Goal: Task Accomplishment & Management: Manage account settings

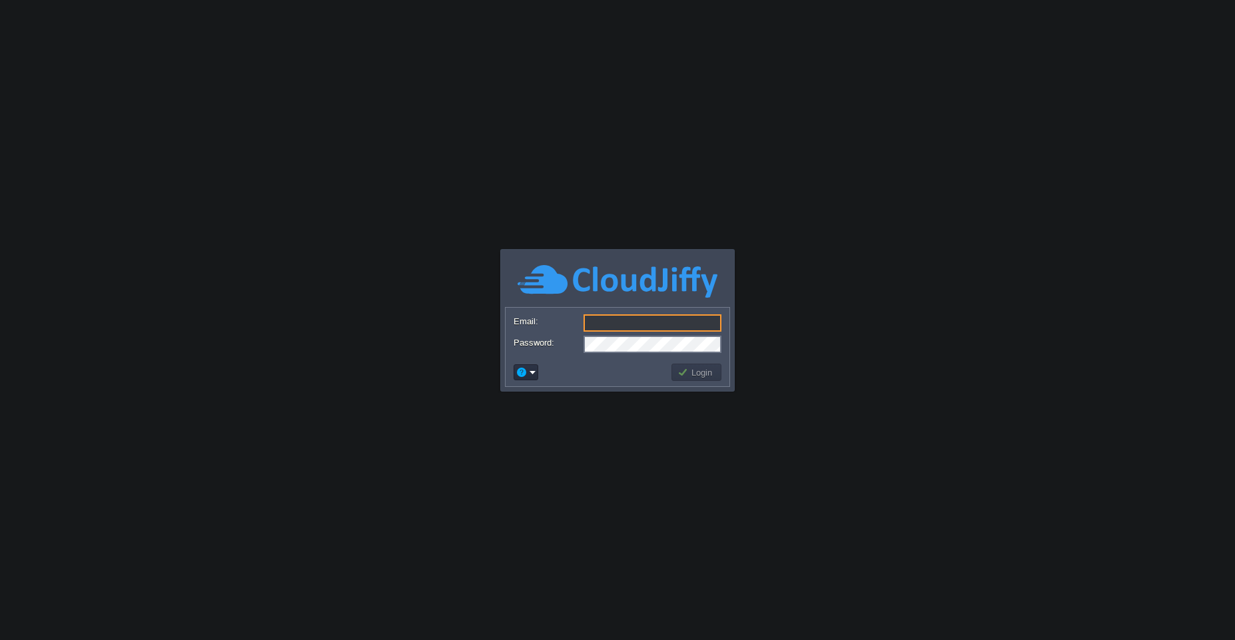
type input "[EMAIL_ADDRESS][PERSON_NAME][DOMAIN_NAME]"
click at [689, 374] on button "Login" at bounding box center [696, 372] width 39 height 12
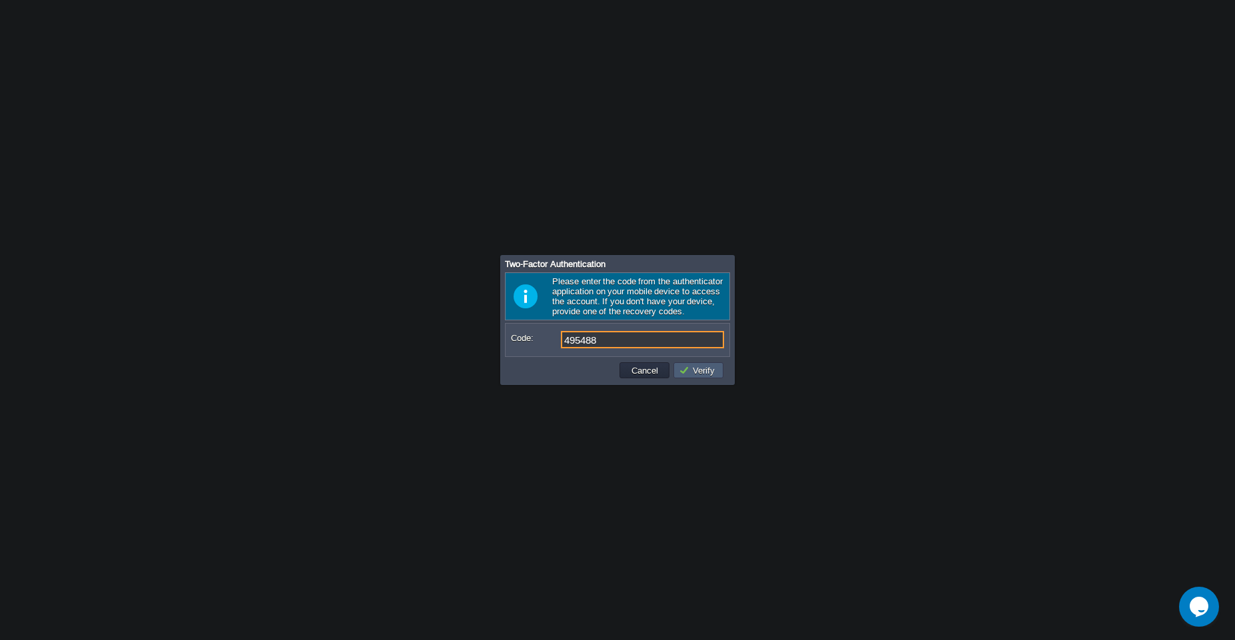
type input "495488"
click at [691, 373] on button "Verify" at bounding box center [699, 370] width 40 height 12
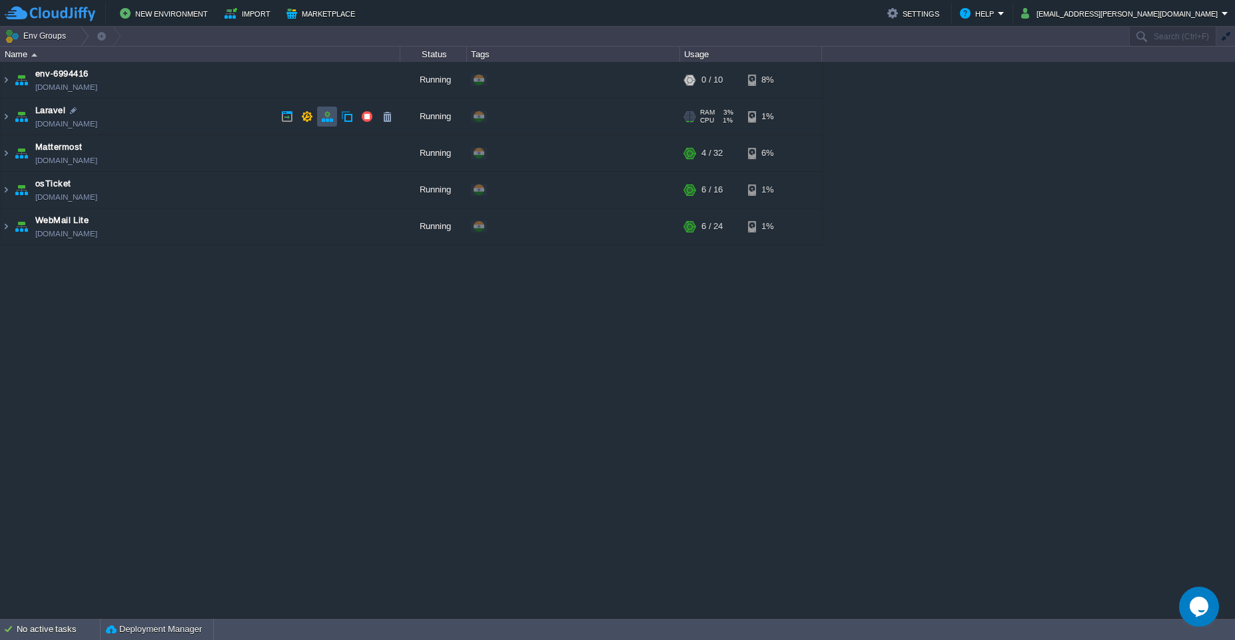
click at [326, 118] on button "button" at bounding box center [327, 117] width 12 height 12
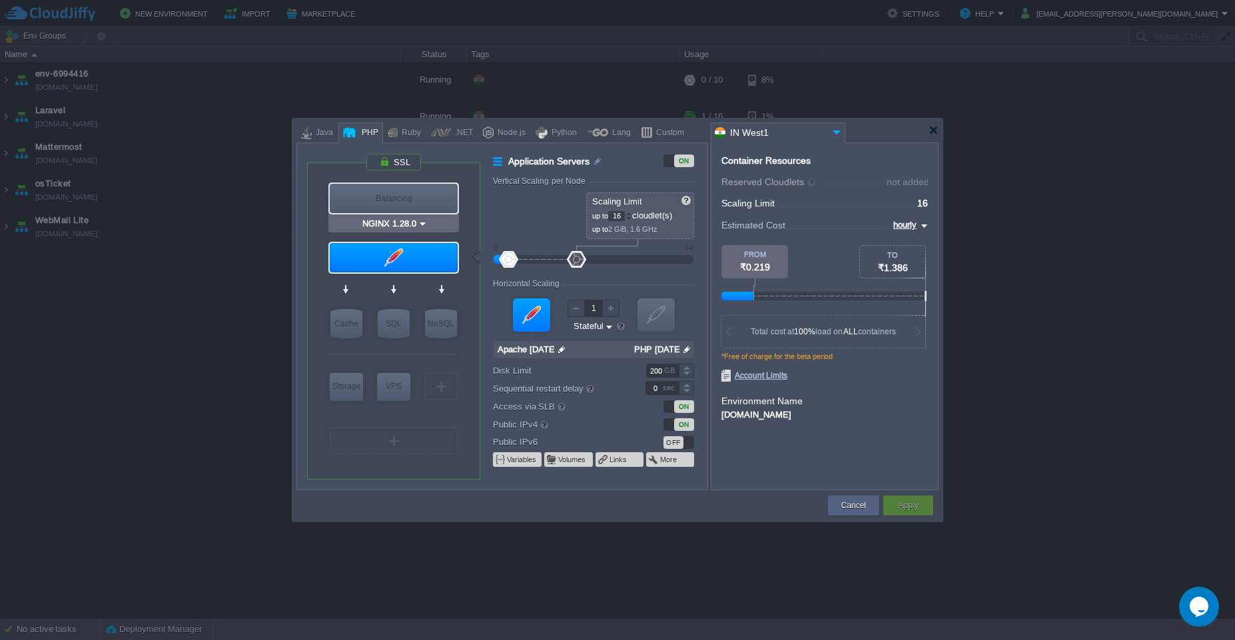
type input "Apache [DATE]"
click at [841, 516] on td "Cancel" at bounding box center [853, 505] width 55 height 24
click at [850, 509] on button "Cancel" at bounding box center [853, 505] width 25 height 13
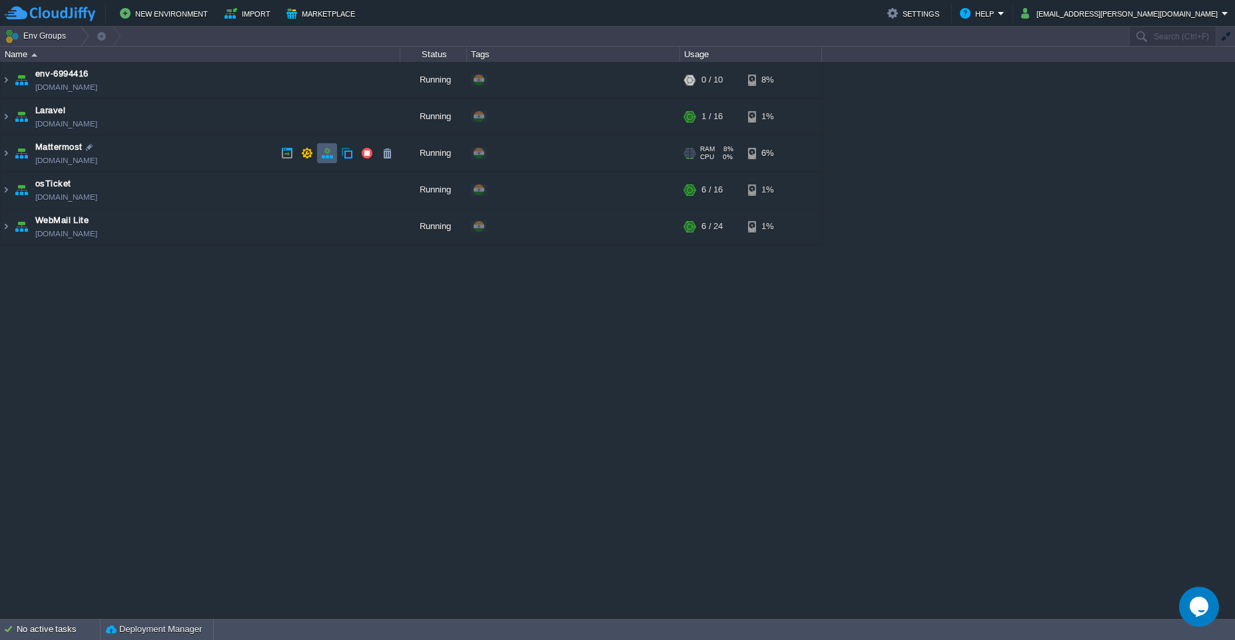
click at [330, 156] on button "button" at bounding box center [327, 153] width 12 height 12
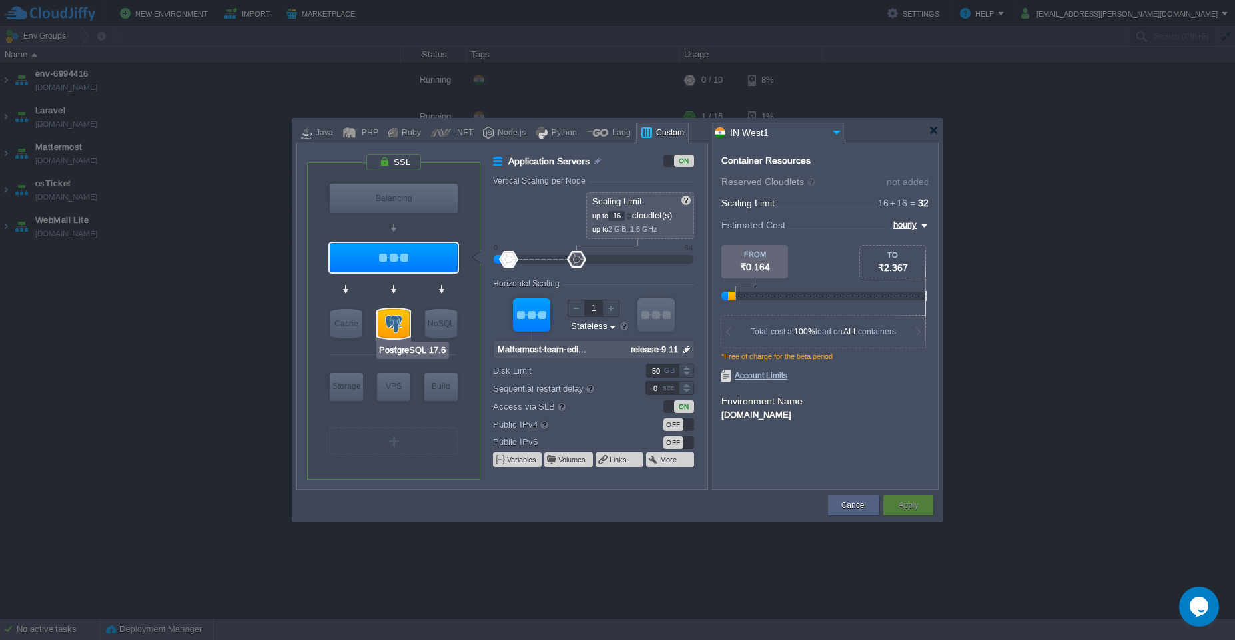
type input "Docker Image"
click at [849, 514] on div "Cancel" at bounding box center [853, 505] width 31 height 20
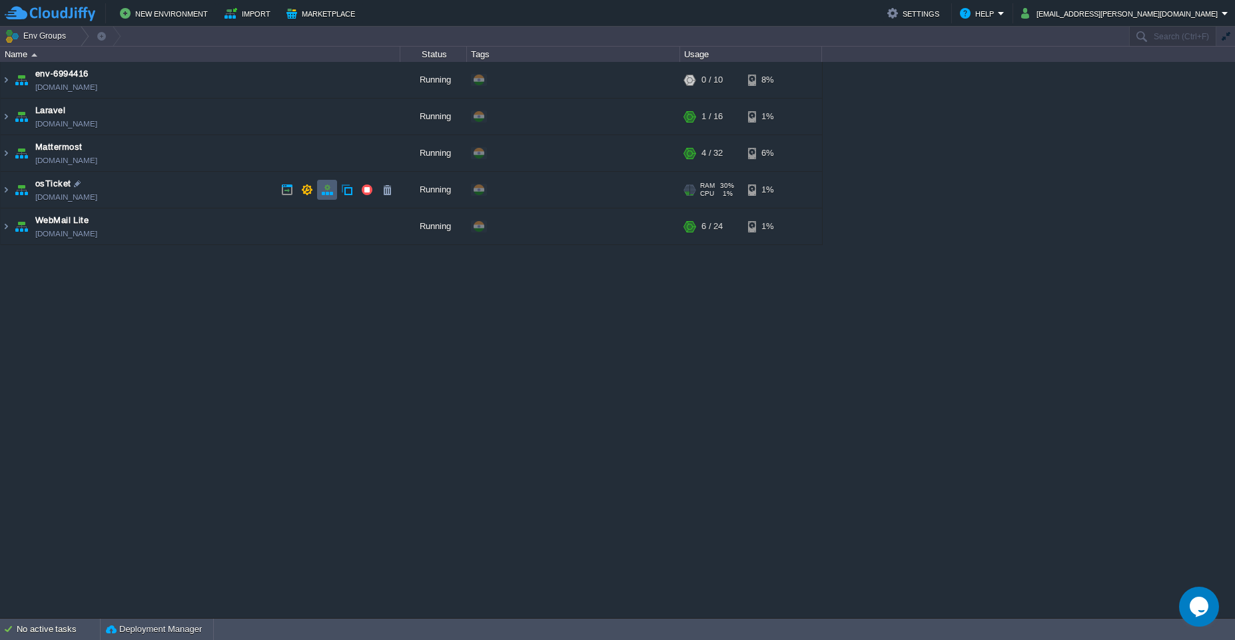
click at [324, 192] on button "button" at bounding box center [327, 190] width 12 height 12
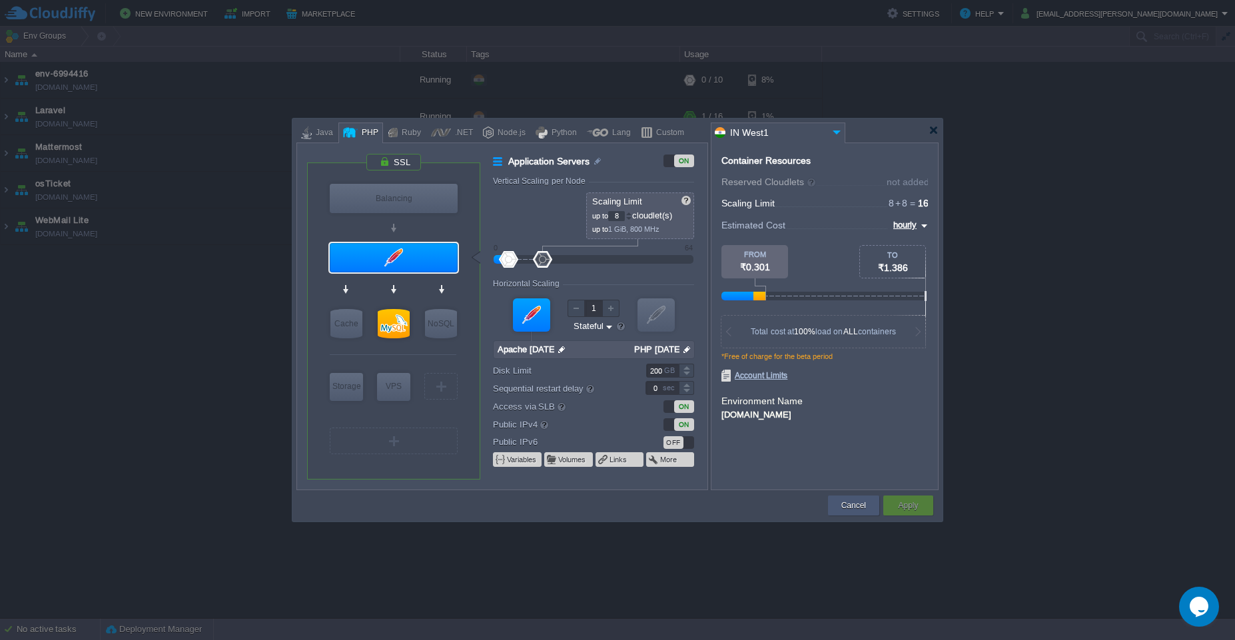
click at [840, 511] on div "Cancel" at bounding box center [853, 505] width 31 height 20
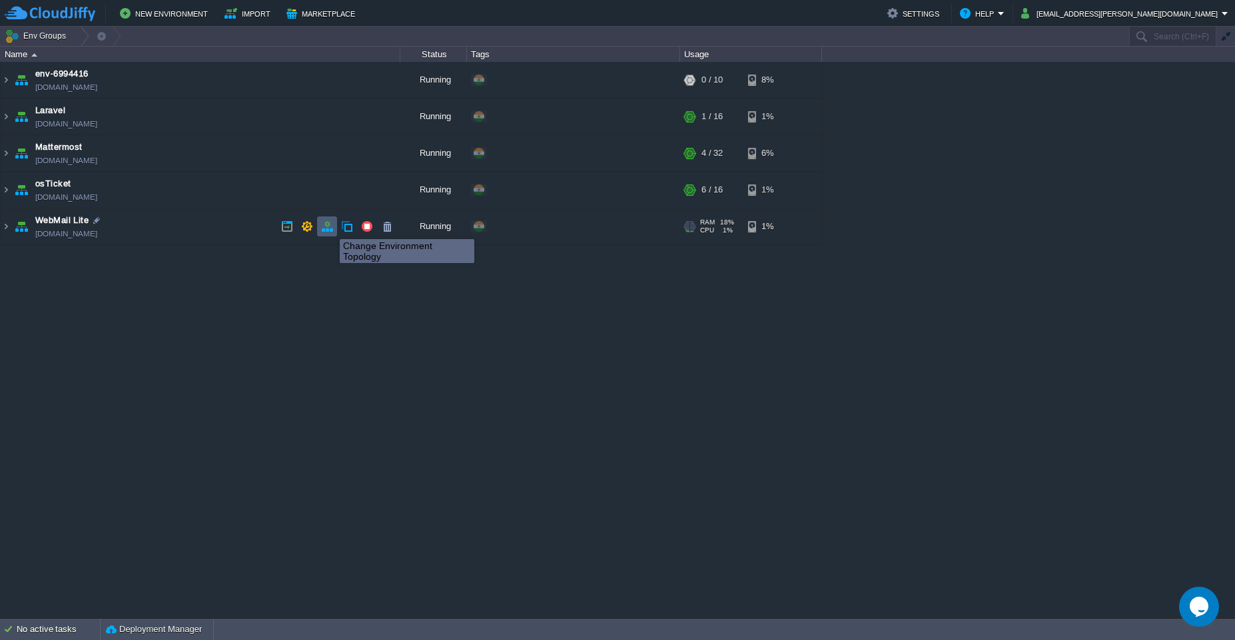
click at [329, 227] on button "button" at bounding box center [327, 226] width 12 height 12
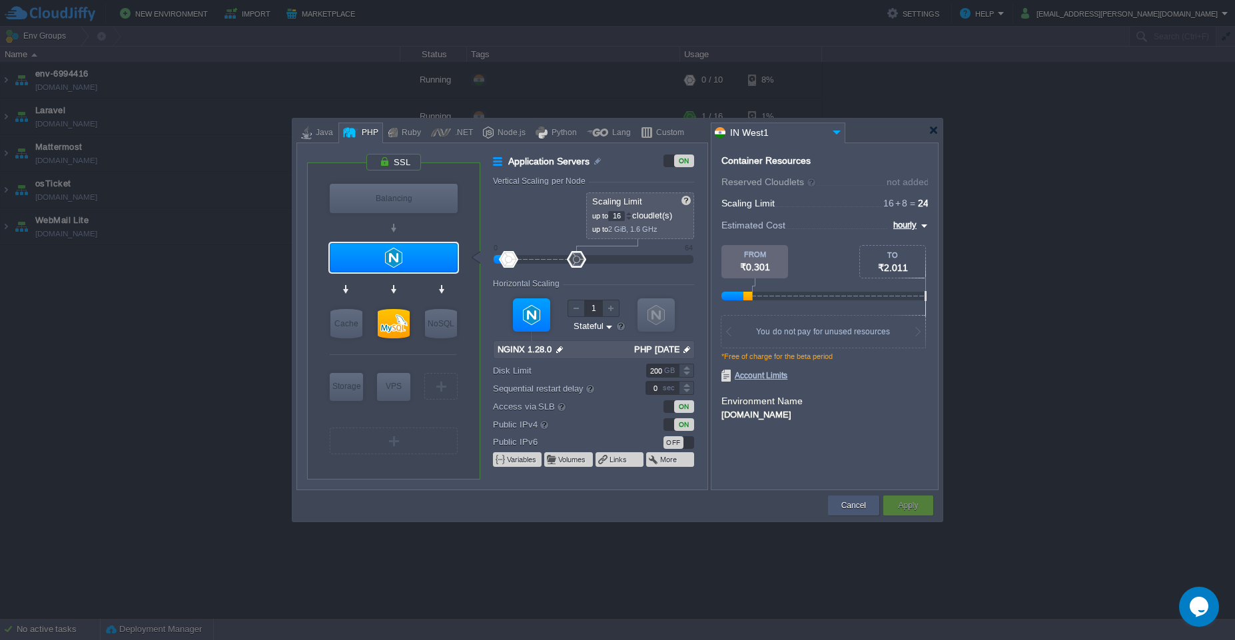
click at [838, 507] on div "Cancel" at bounding box center [853, 505] width 31 height 20
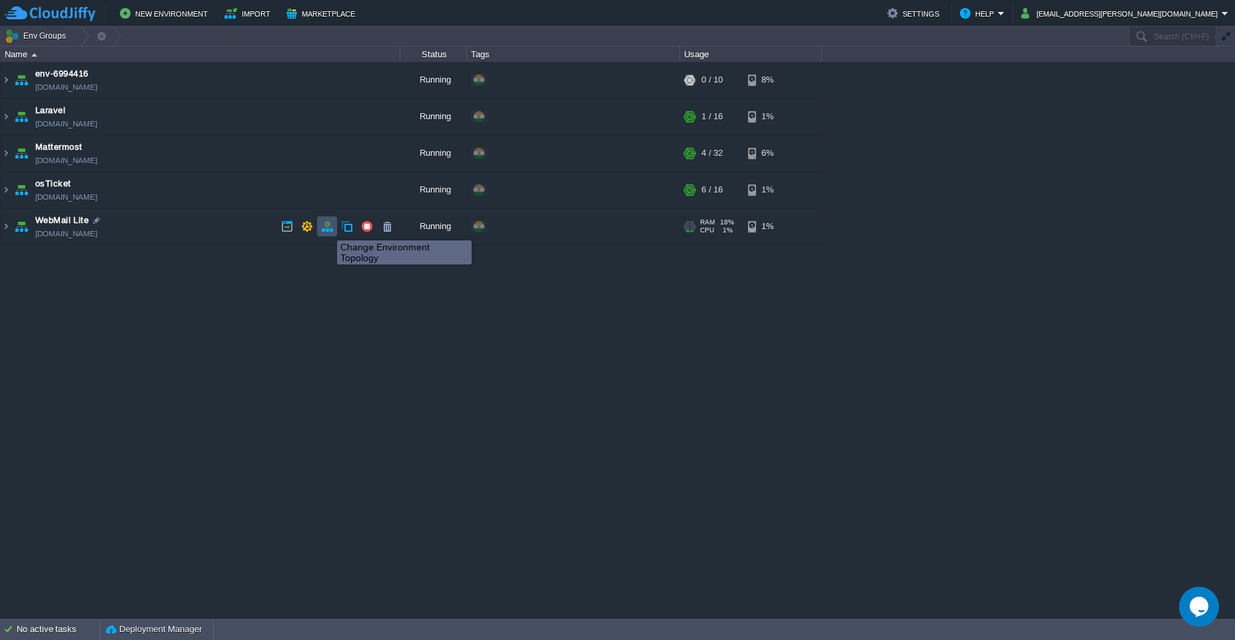
click at [327, 228] on button "button" at bounding box center [327, 226] width 12 height 12
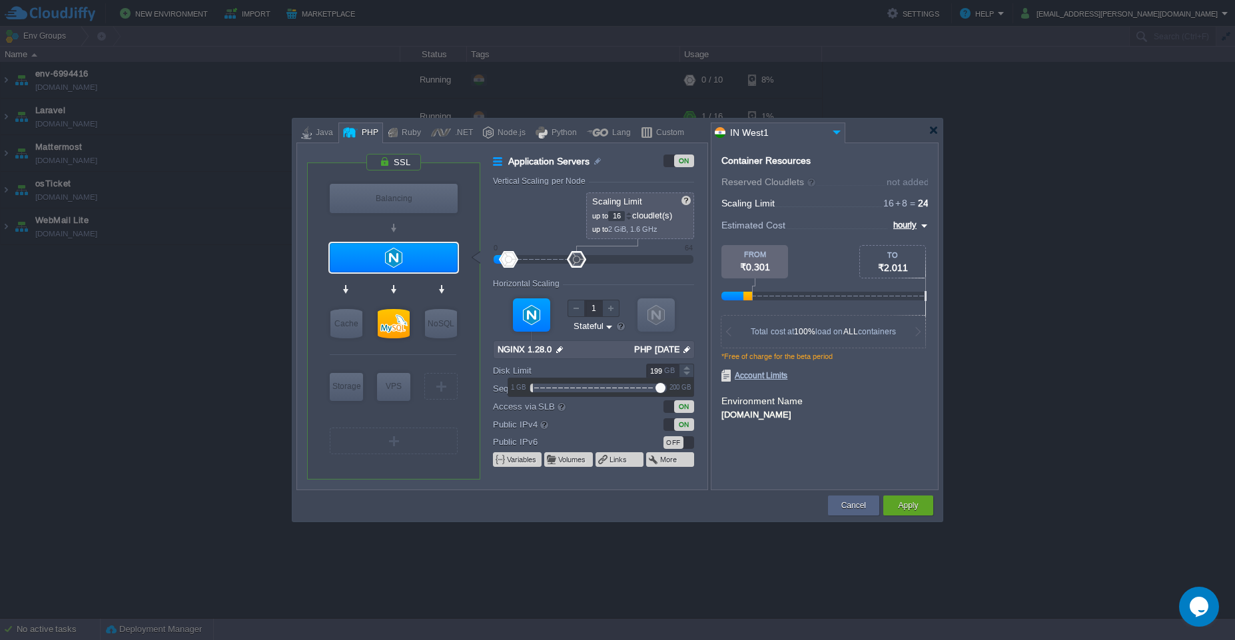
click at [684, 373] on div at bounding box center [686, 374] width 15 height 7
click at [687, 370] on div at bounding box center [686, 370] width 15 height 1
click at [686, 378] on div "1 GB 200 GB" at bounding box center [600, 387] width 185 height 18
click at [685, 368] on div at bounding box center [686, 367] width 15 height 7
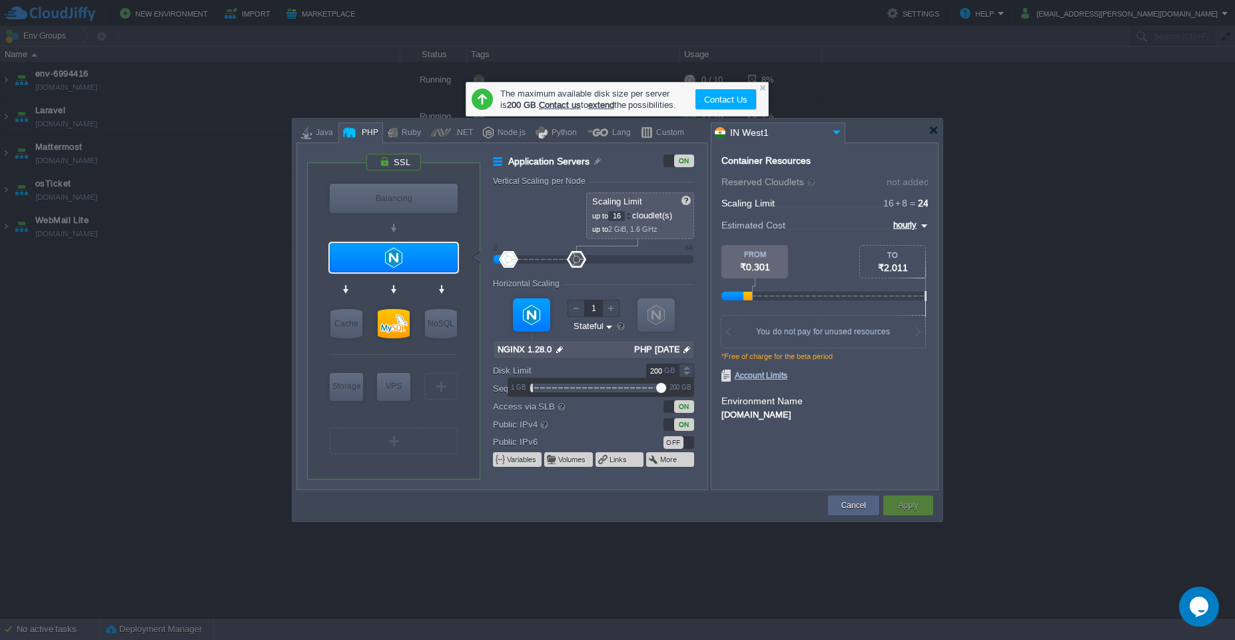
click at [685, 368] on div at bounding box center [686, 367] width 15 height 7
click at [685, 370] on div at bounding box center [686, 367] width 15 height 7
type input "20"
click at [909, 512] on div "Apply" at bounding box center [908, 505] width 30 height 20
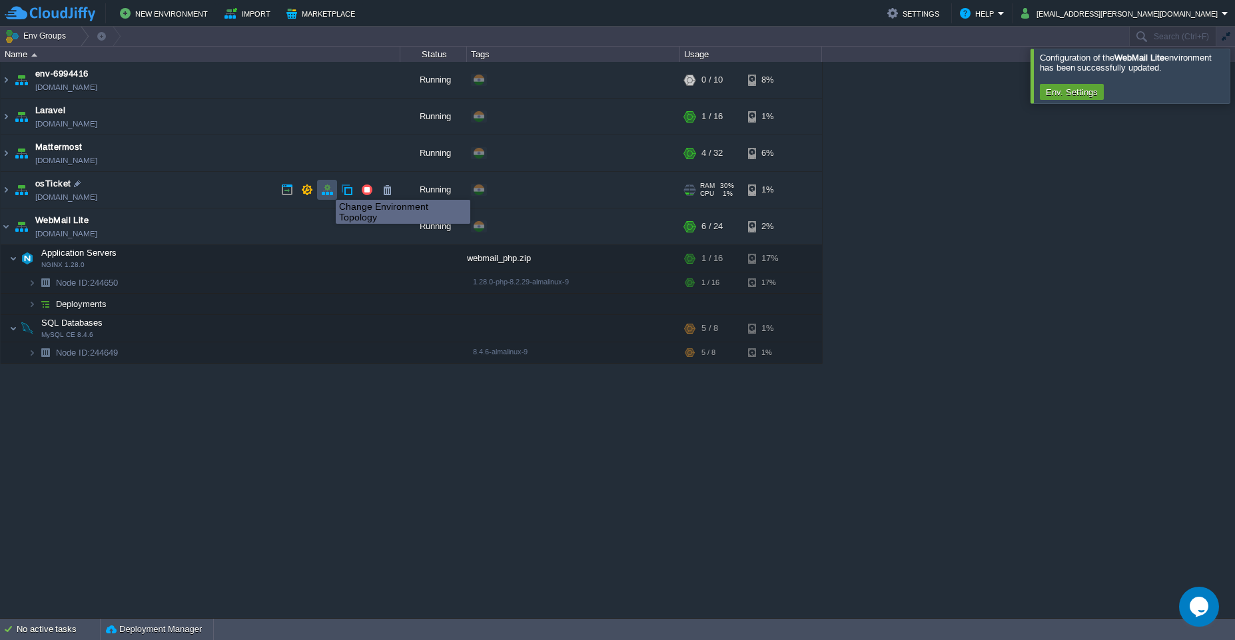
click at [326, 188] on button "button" at bounding box center [327, 190] width 12 height 12
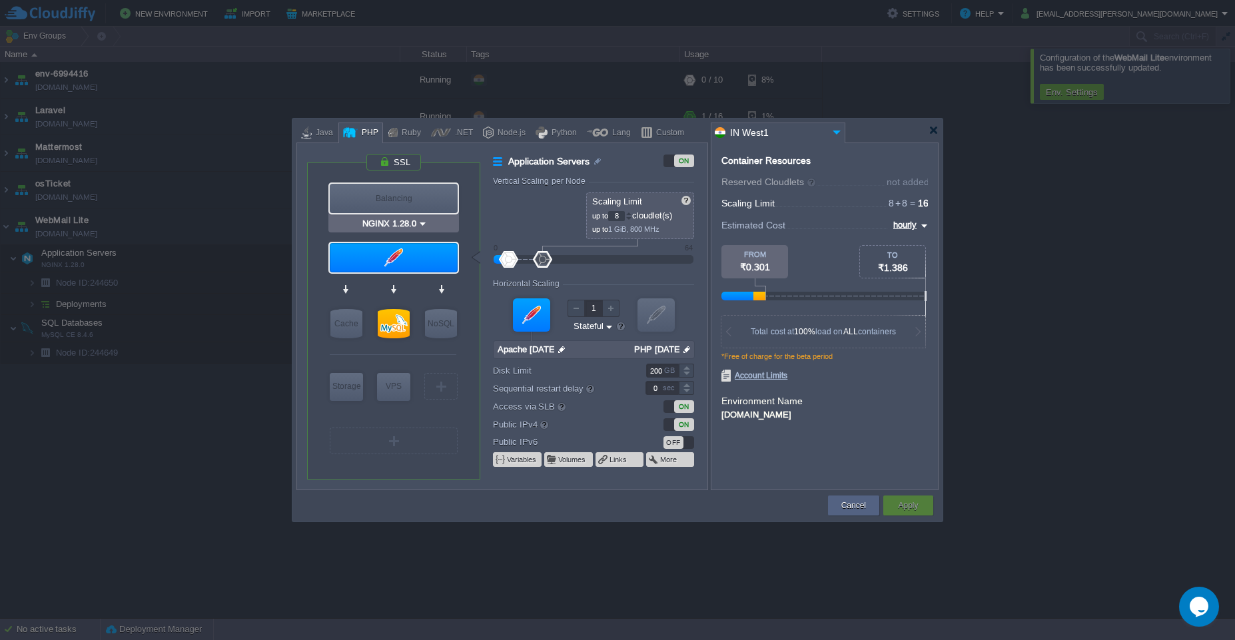
type input "Apache [DATE]"
click at [662, 373] on input "200" at bounding box center [662, 371] width 33 height 14
type input "20"
click at [911, 512] on div "Apply" at bounding box center [908, 505] width 30 height 20
click at [911, 511] on button "Apply" at bounding box center [908, 505] width 20 height 13
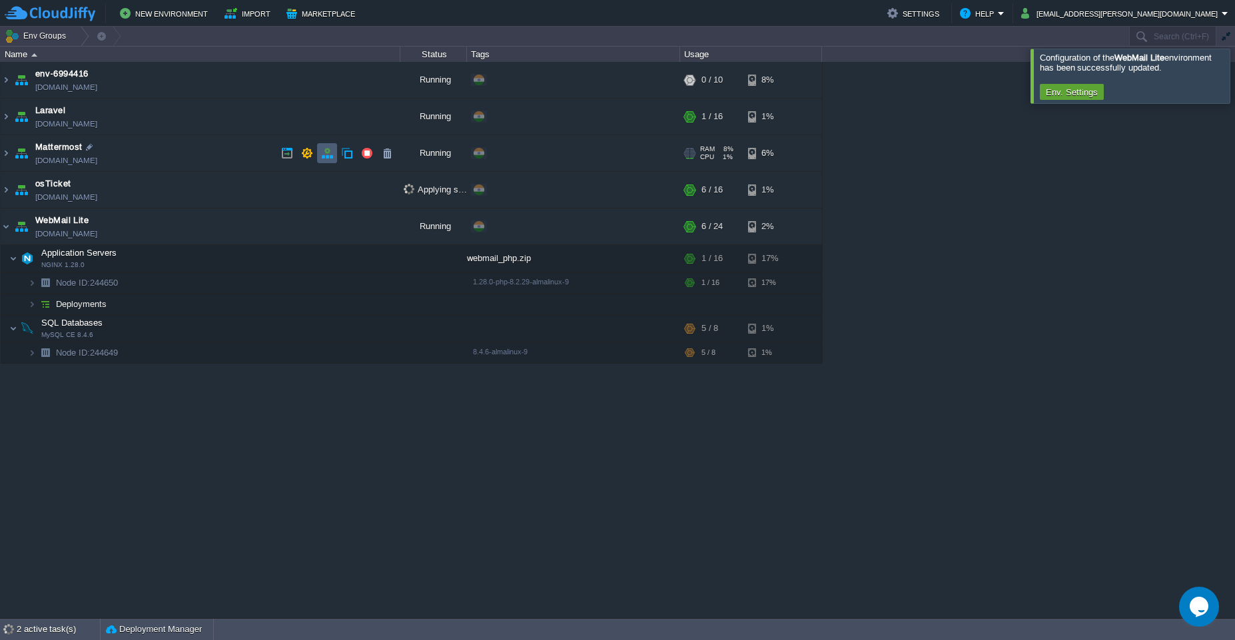
click at [327, 154] on button "button" at bounding box center [327, 153] width 12 height 12
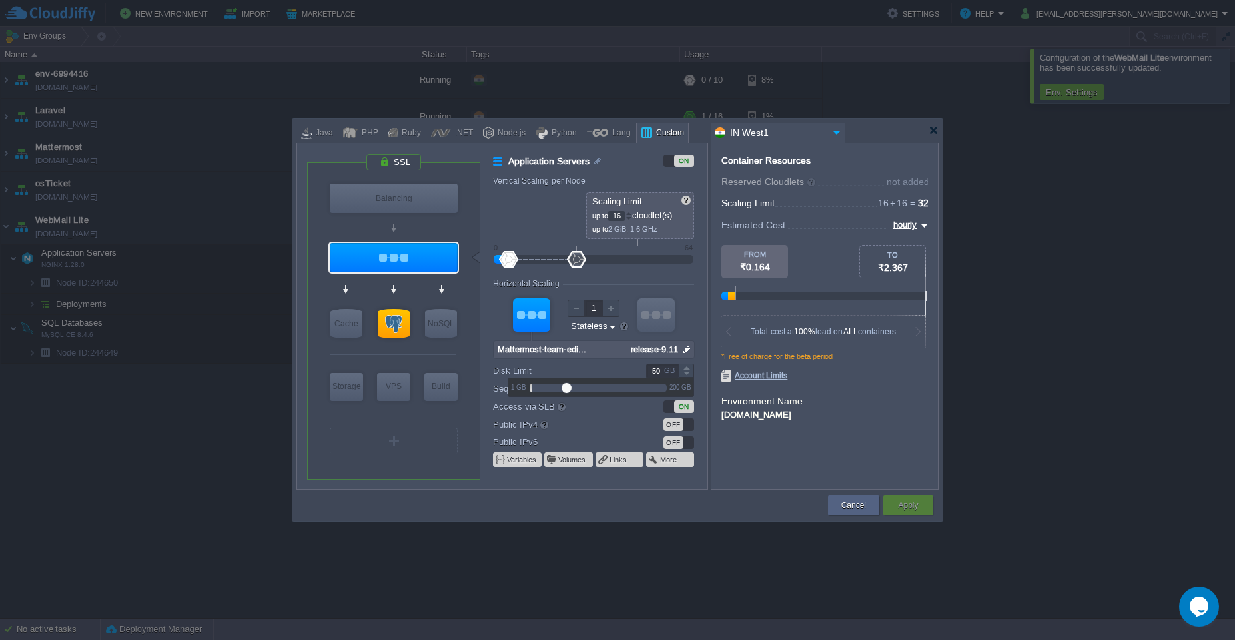
click at [658, 375] on input "50" at bounding box center [662, 371] width 33 height 14
type input "5"
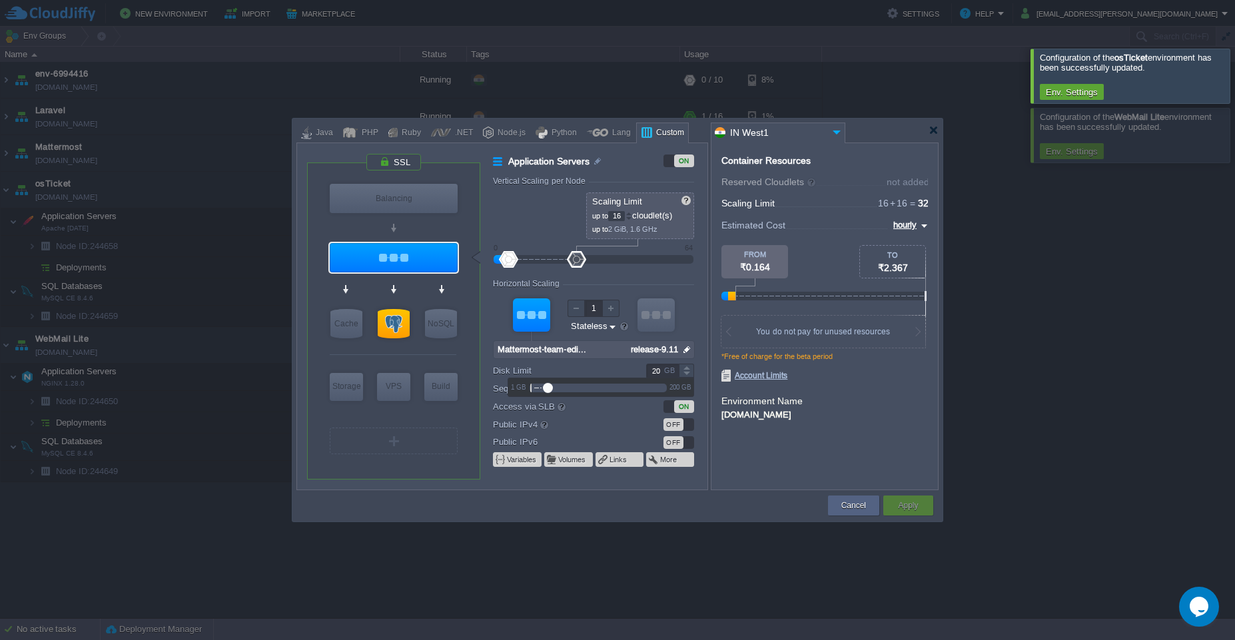
type input "20"
click at [907, 511] on button "Apply" at bounding box center [908, 505] width 20 height 13
click at [904, 509] on button "Apply" at bounding box center [908, 505] width 20 height 13
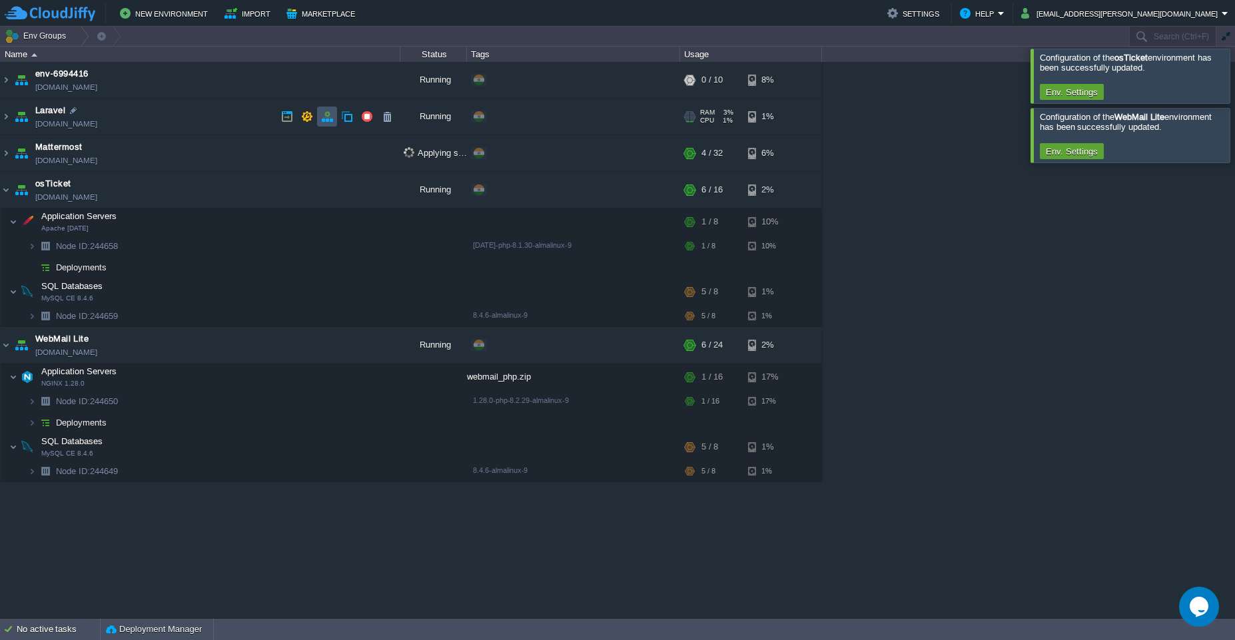
click at [327, 121] on button "button" at bounding box center [327, 117] width 12 height 12
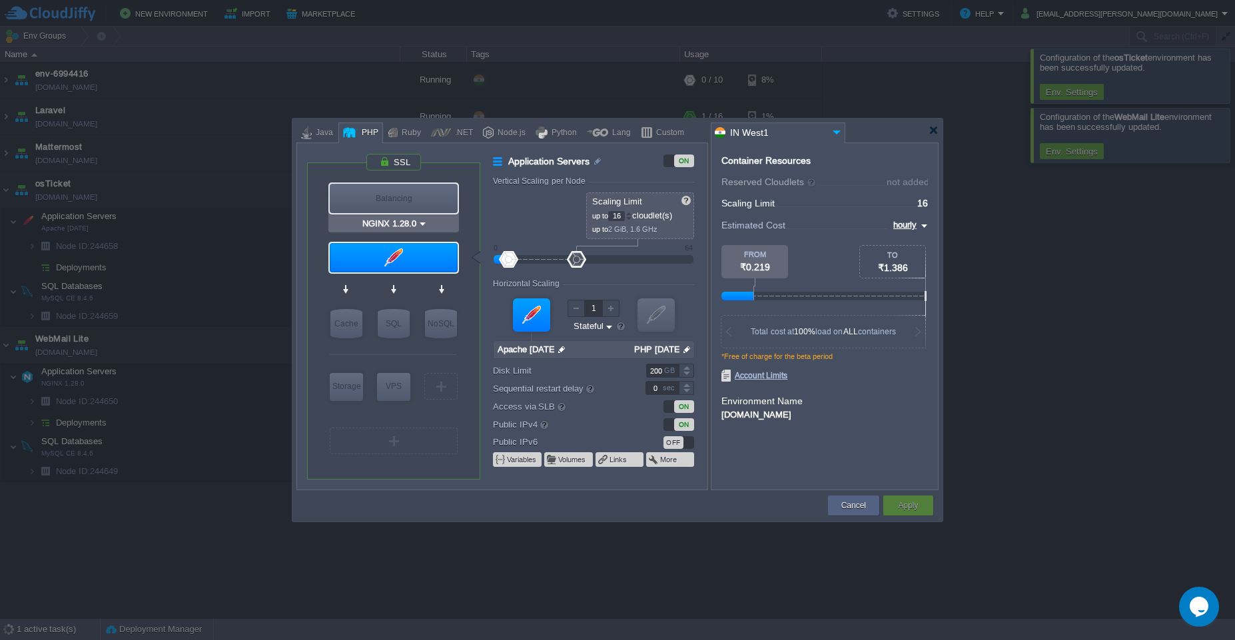
type input "Apache [DATE]"
click at [665, 374] on div "GB" at bounding box center [670, 370] width 13 height 13
type input "20"
click at [914, 512] on div "Apply" at bounding box center [908, 505] width 30 height 20
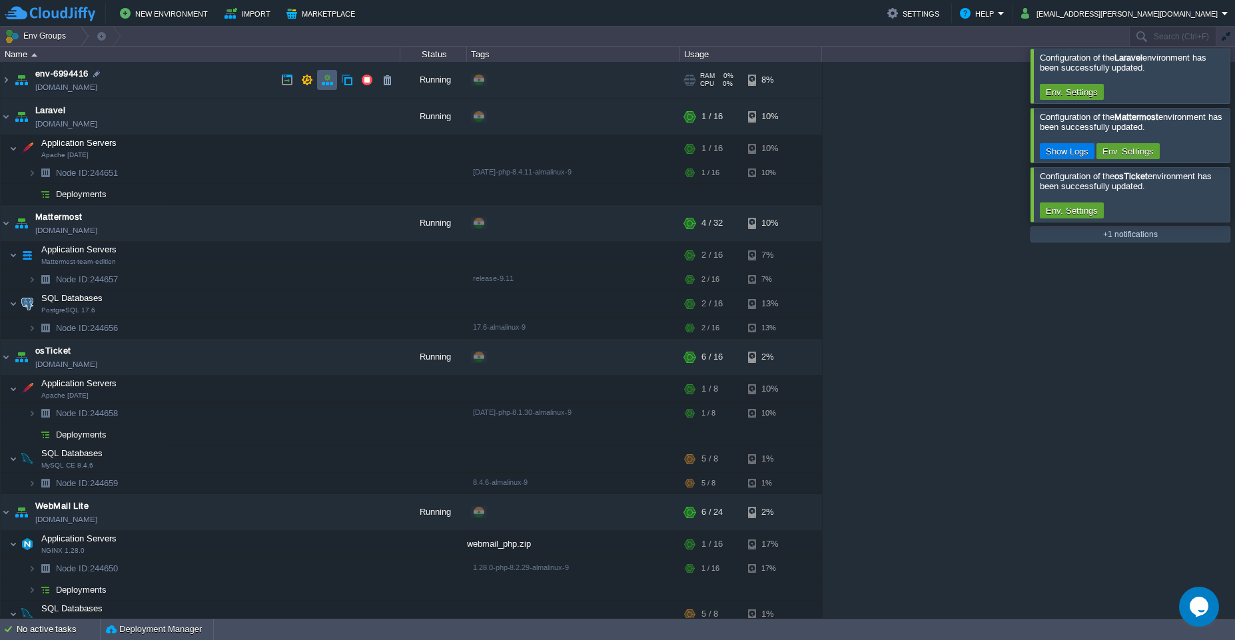
click at [327, 79] on button "button" at bounding box center [327, 80] width 12 height 12
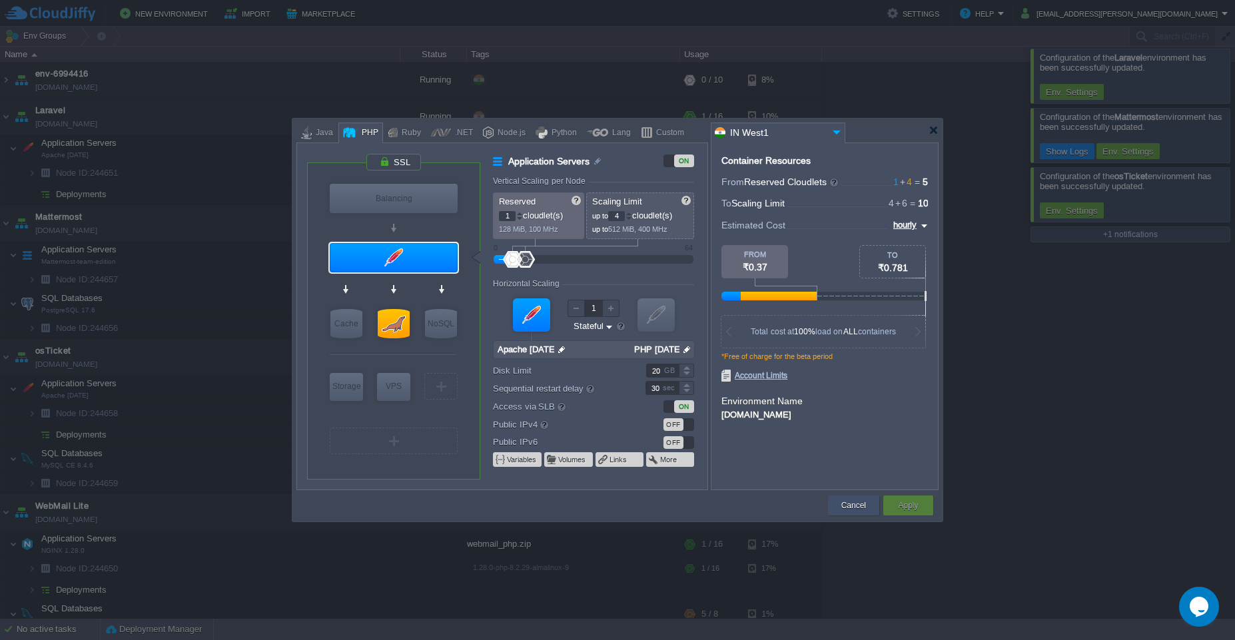
drag, startPoint x: 849, startPoint y: 503, endPoint x: 840, endPoint y: 495, distance: 12.2
click at [849, 504] on button "Cancel" at bounding box center [853, 505] width 25 height 13
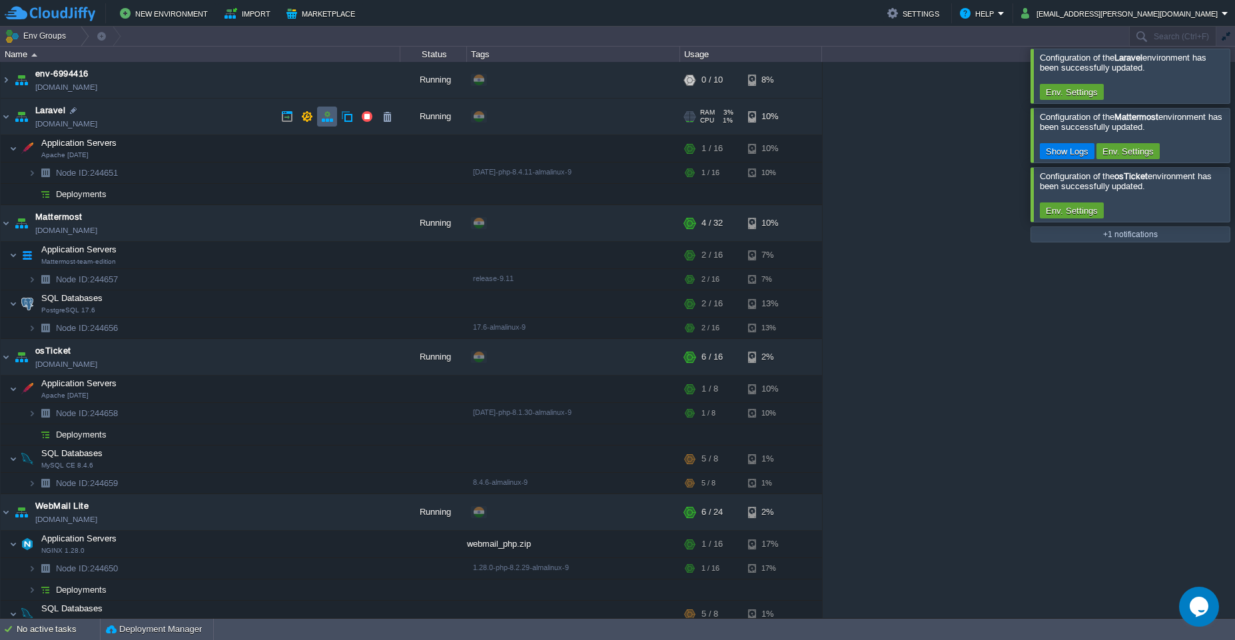
click at [327, 121] on button "button" at bounding box center [327, 117] width 12 height 12
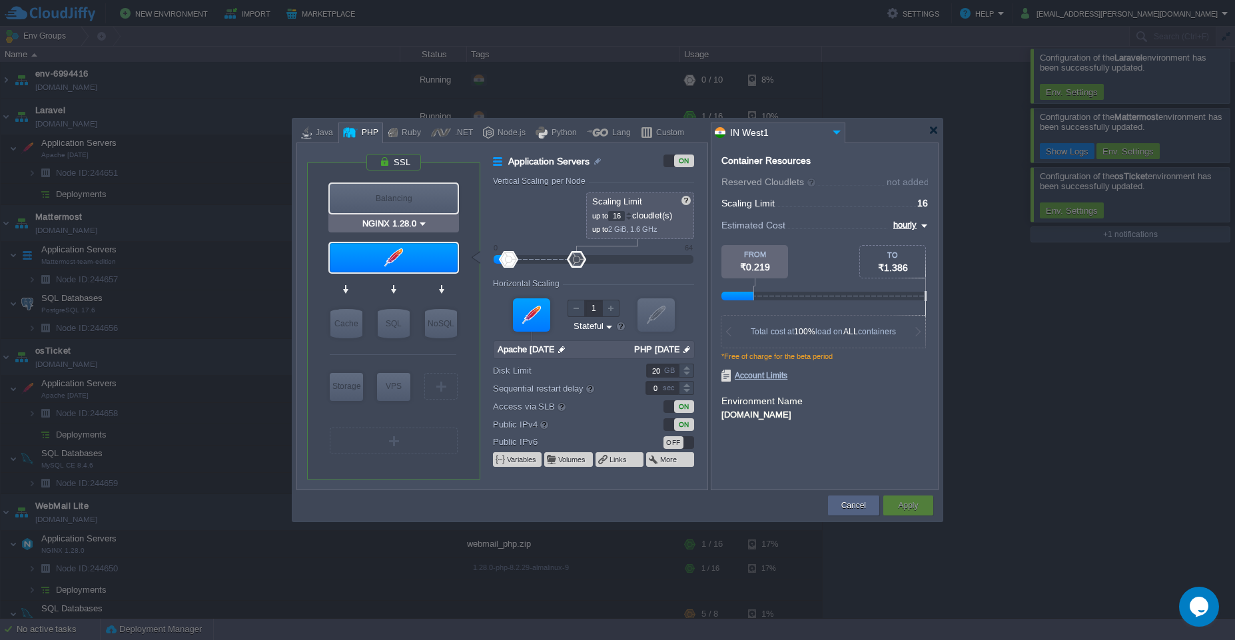
type input "Apache [DATE]"
click at [846, 502] on button "Cancel" at bounding box center [853, 505] width 25 height 13
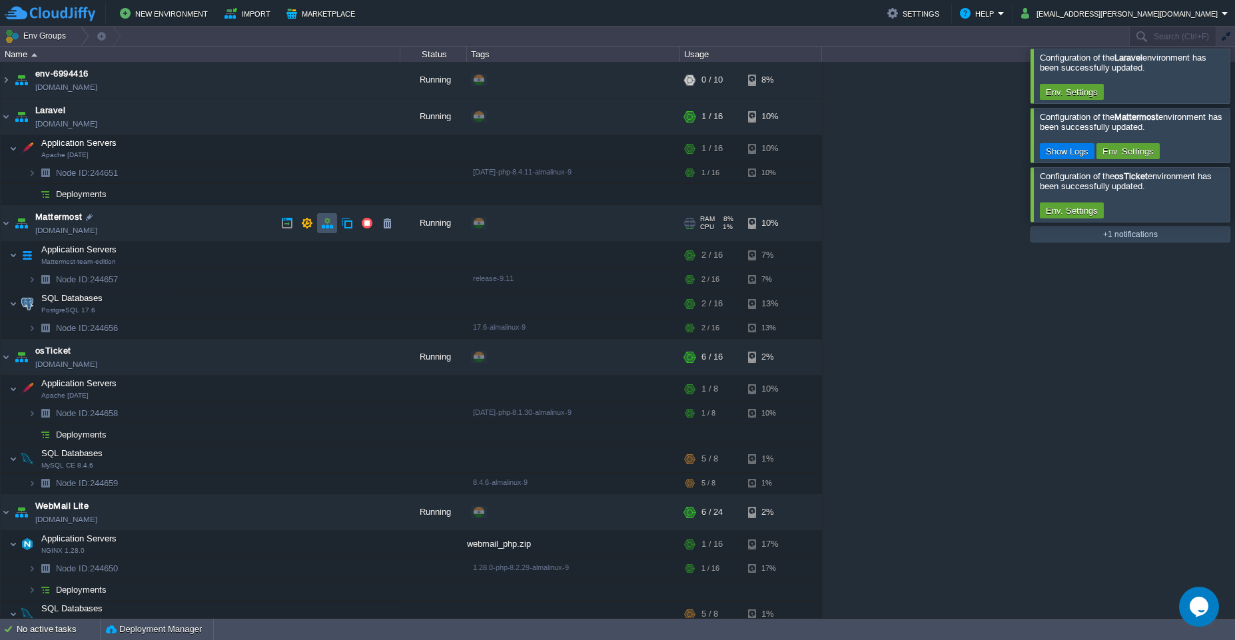
click at [326, 225] on button "button" at bounding box center [327, 223] width 12 height 12
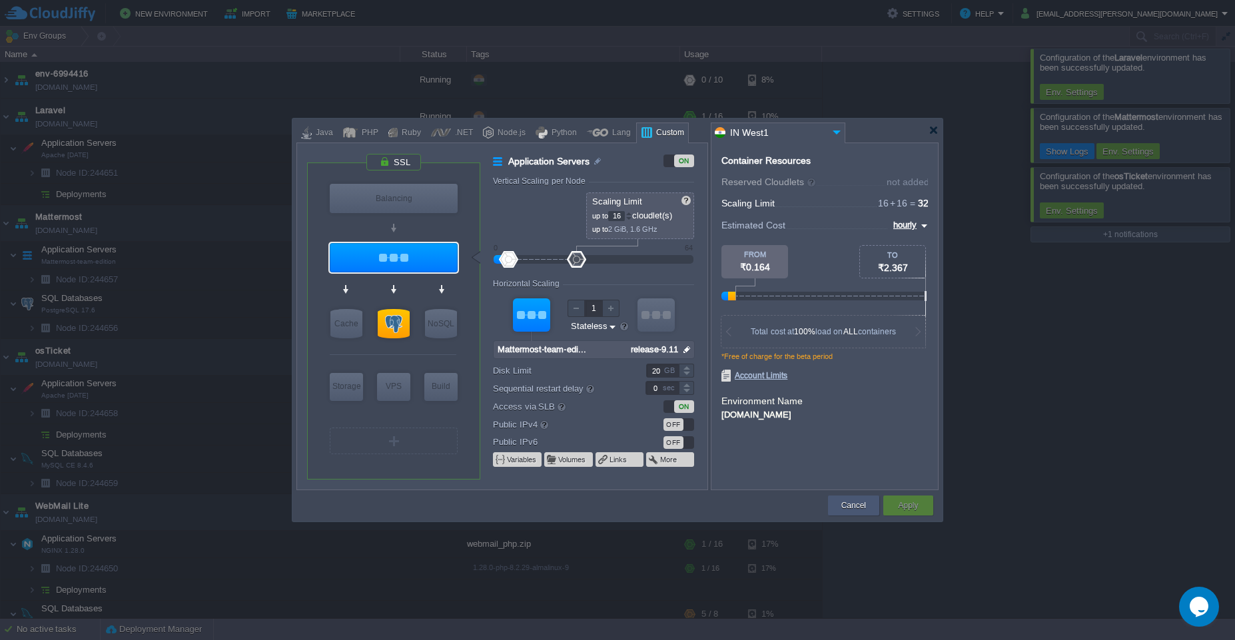
click at [848, 511] on button "Cancel" at bounding box center [853, 505] width 25 height 13
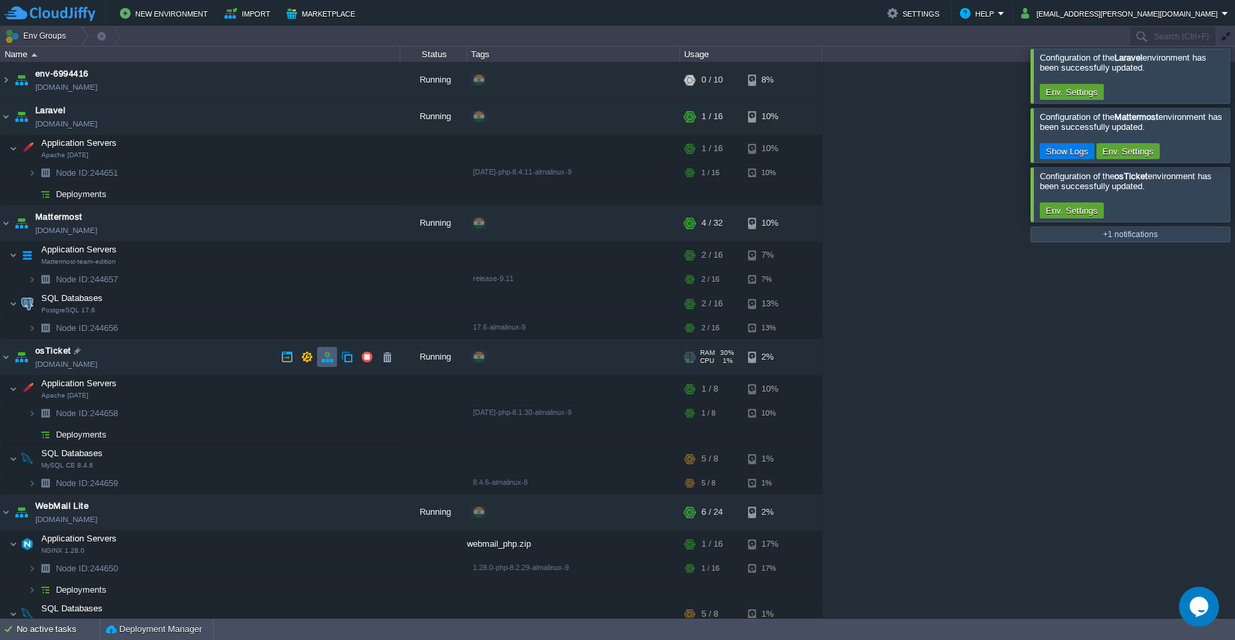
click at [330, 358] on button "button" at bounding box center [327, 357] width 12 height 12
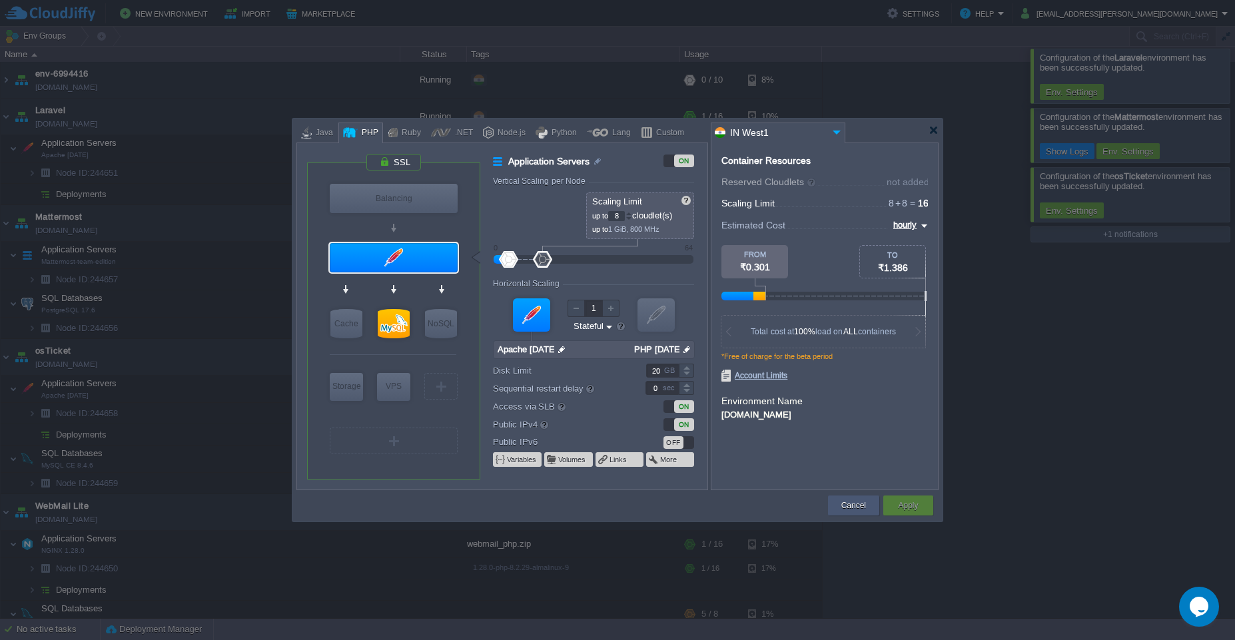
click at [843, 508] on button "Cancel" at bounding box center [853, 505] width 25 height 13
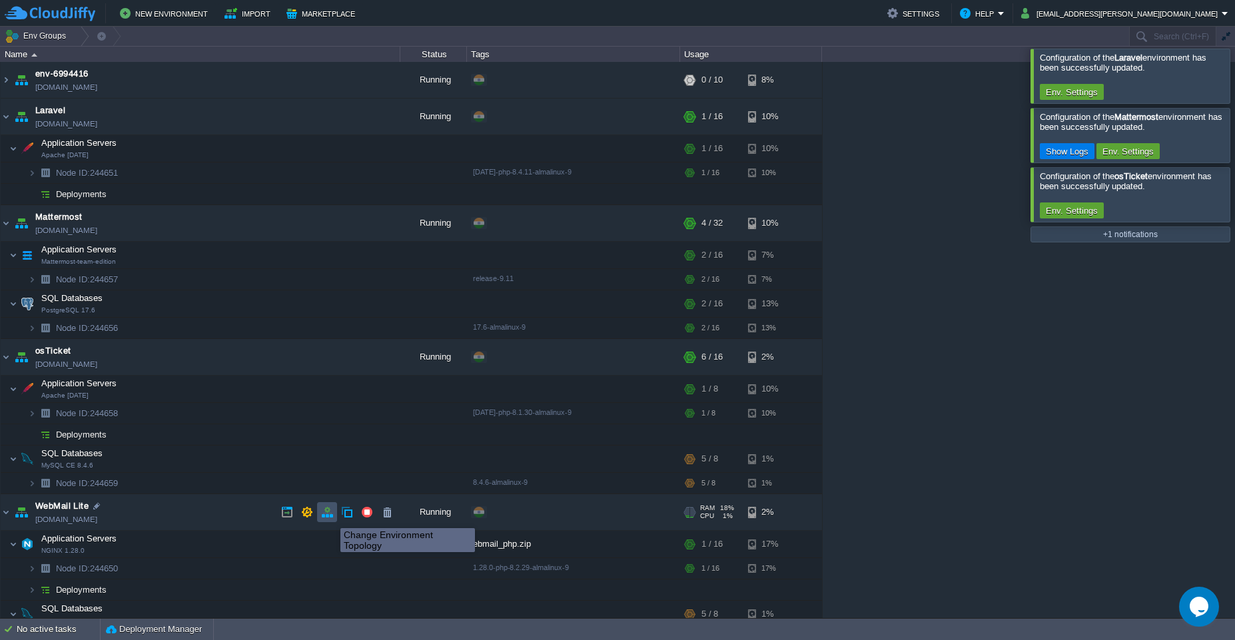
click at [330, 516] on button "button" at bounding box center [327, 512] width 12 height 12
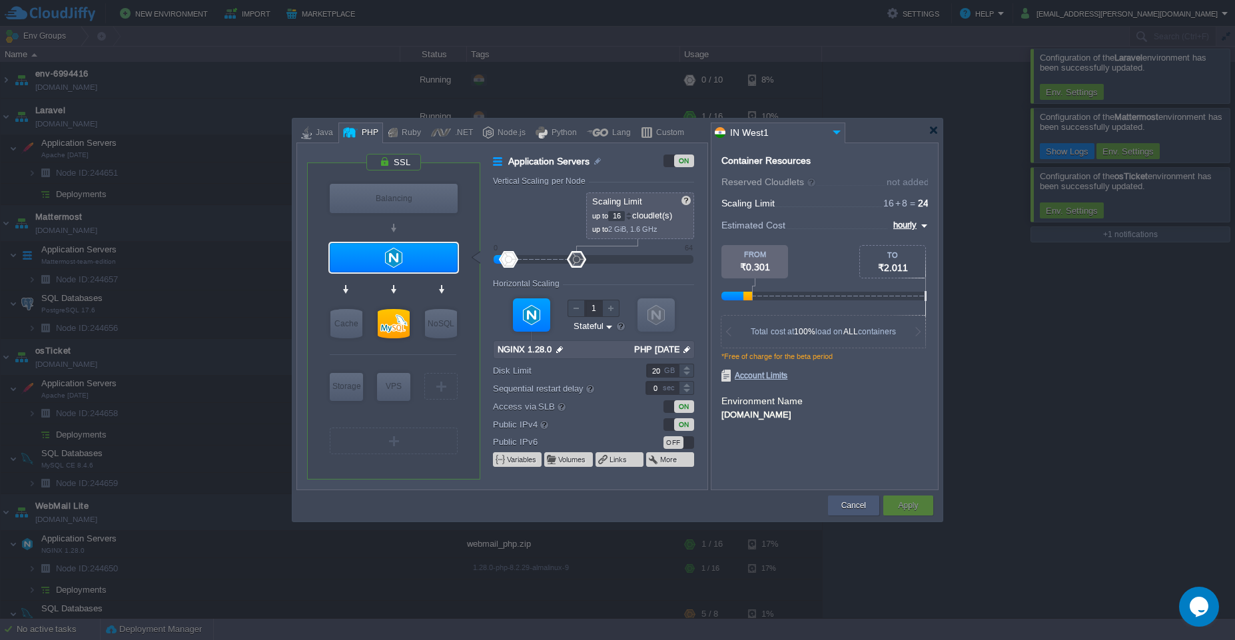
click at [864, 510] on button "Cancel" at bounding box center [853, 505] width 25 height 13
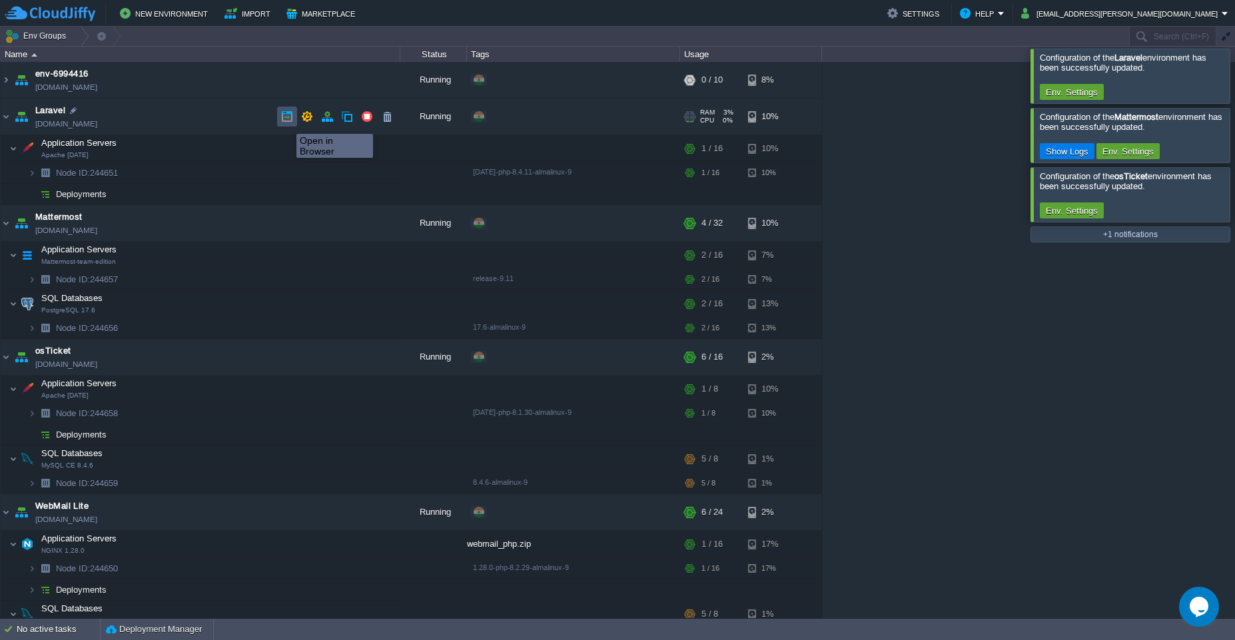
click at [286, 122] on button "button" at bounding box center [287, 117] width 12 height 12
click at [41, 193] on img at bounding box center [45, 194] width 19 height 21
click at [33, 173] on img at bounding box center [32, 172] width 8 height 21
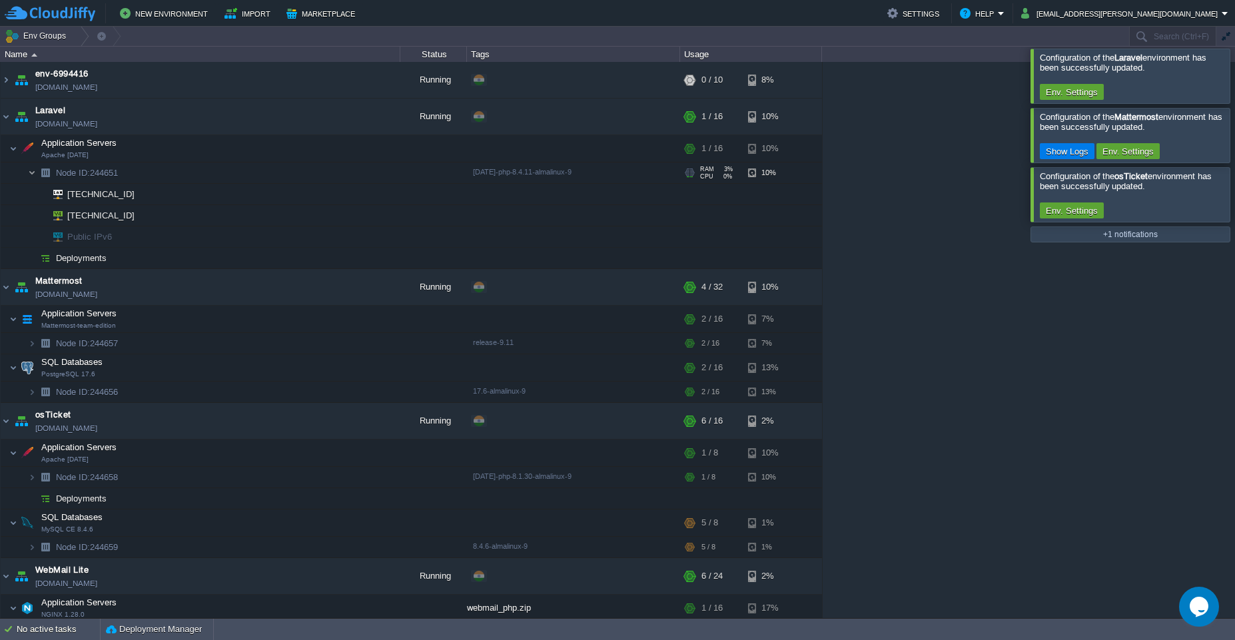
click at [33, 170] on img at bounding box center [32, 172] width 8 height 21
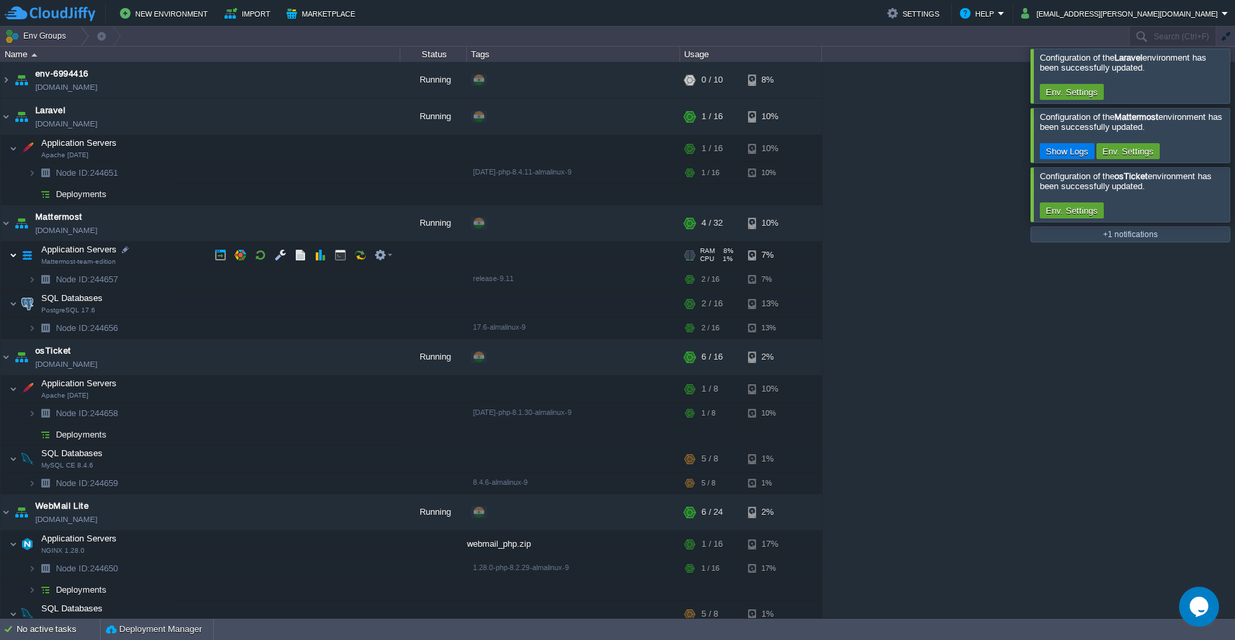
click at [17, 258] on img at bounding box center [13, 255] width 8 height 27
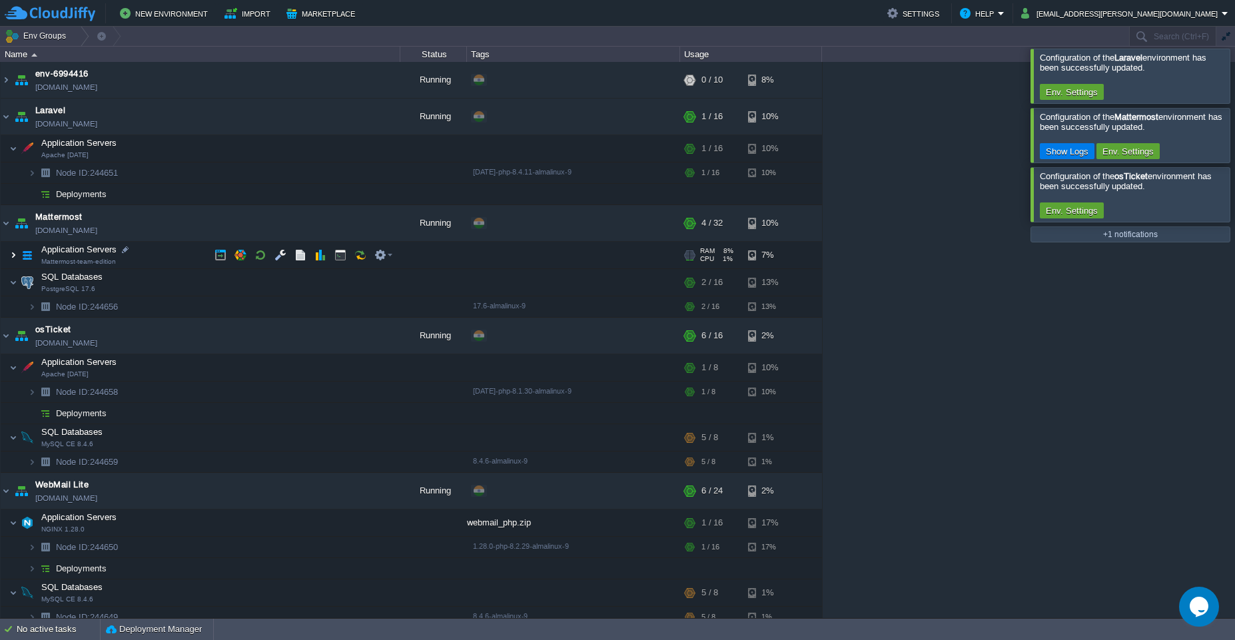
click at [15, 259] on img at bounding box center [13, 255] width 8 height 27
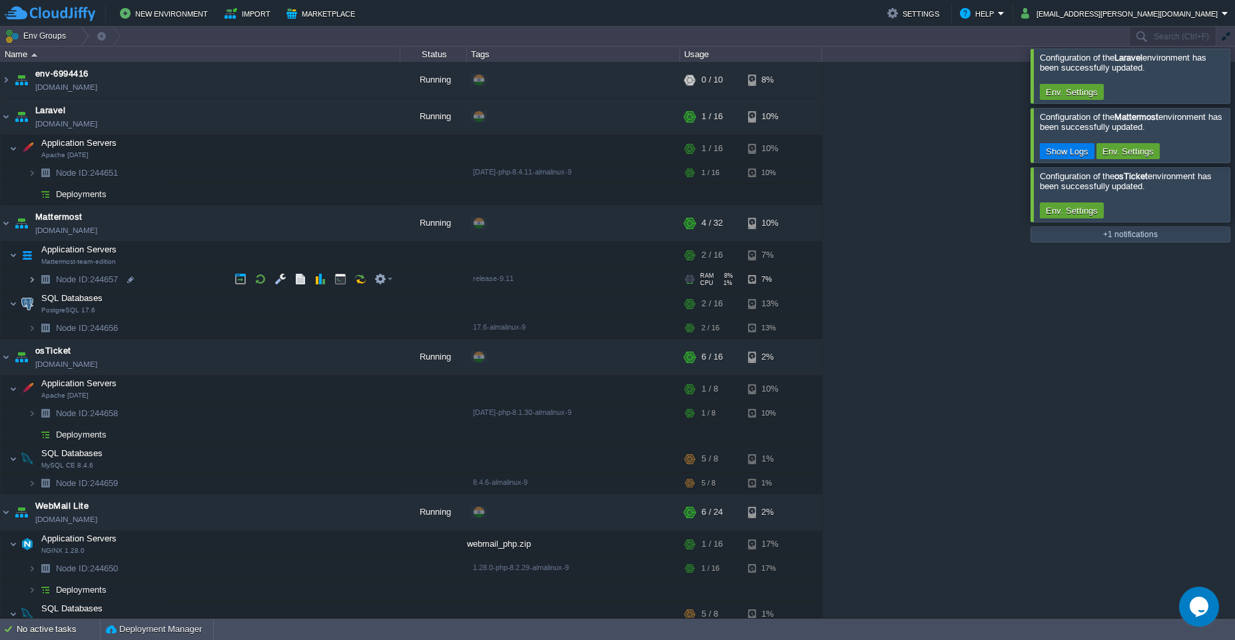
click at [29, 280] on img at bounding box center [32, 279] width 8 height 21
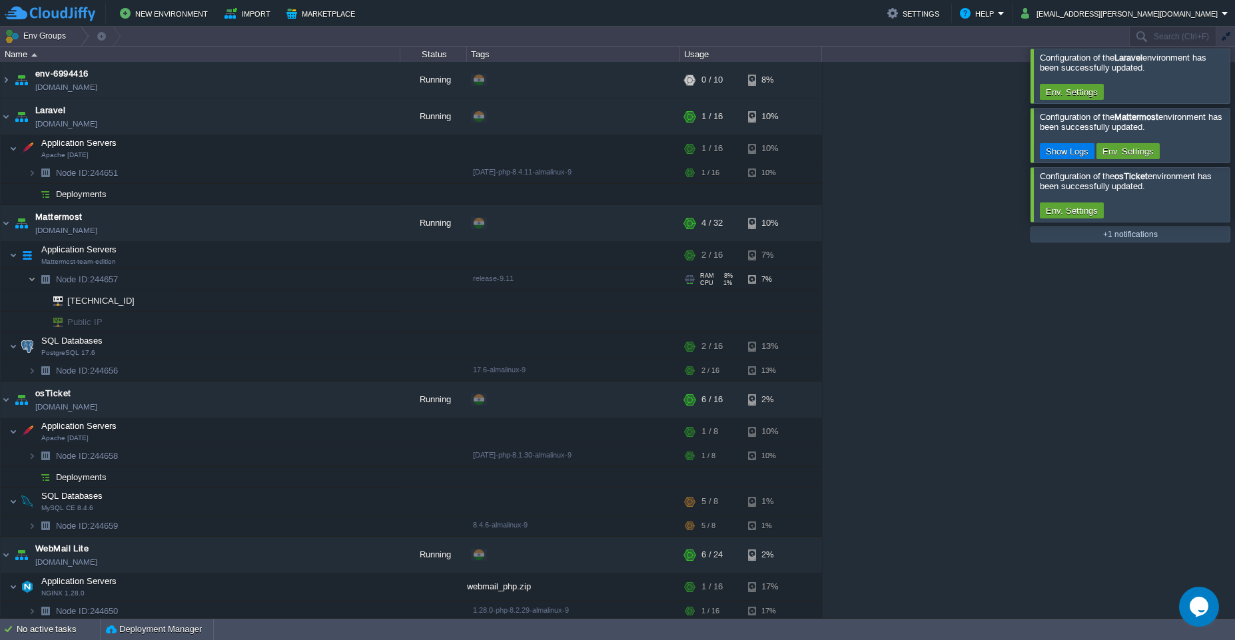
click at [29, 280] on img at bounding box center [32, 279] width 8 height 21
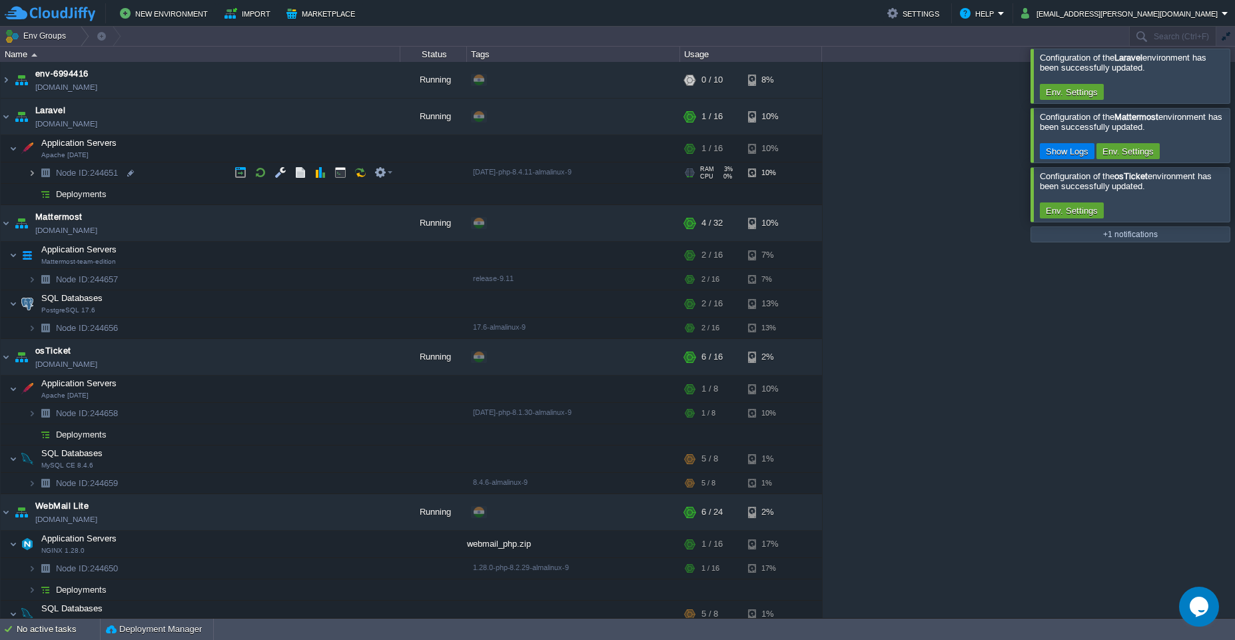
click at [31, 170] on img at bounding box center [32, 172] width 8 height 21
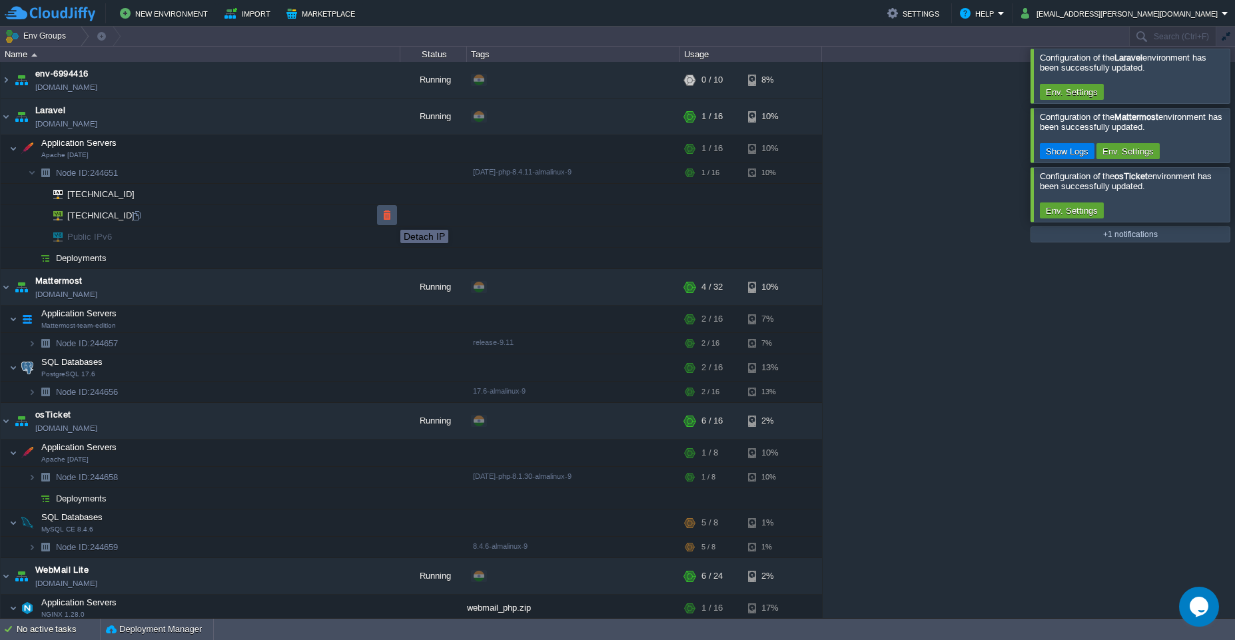
click at [390, 218] on button "button" at bounding box center [387, 215] width 12 height 12
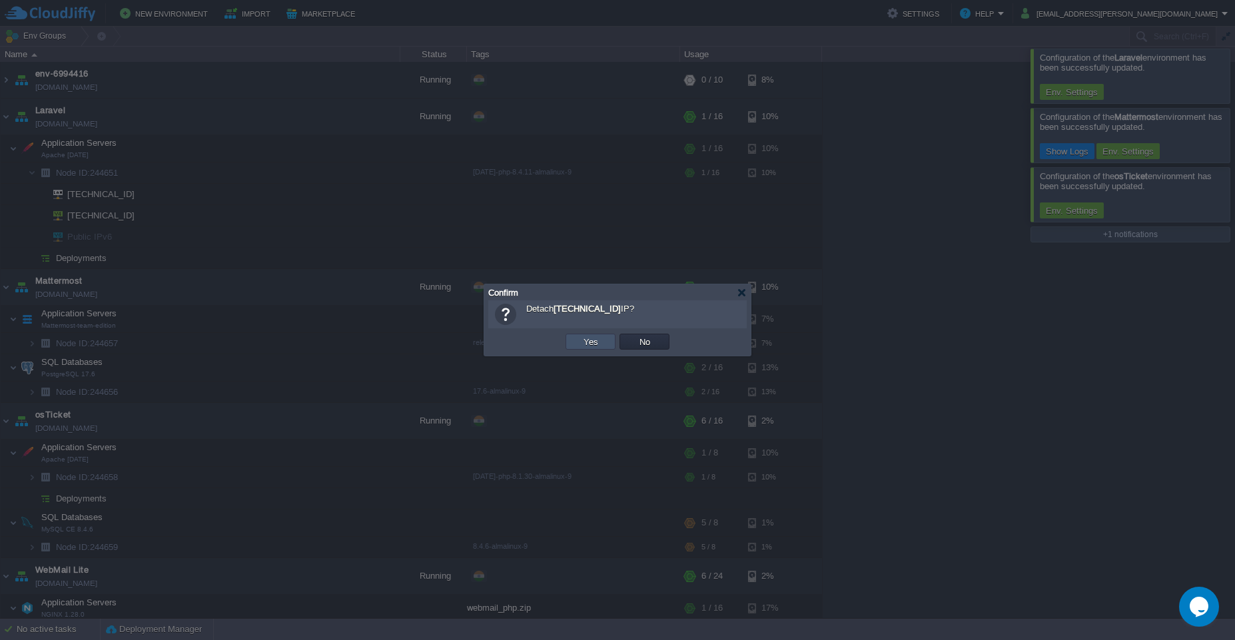
click at [598, 346] on button "Yes" at bounding box center [590, 342] width 23 height 12
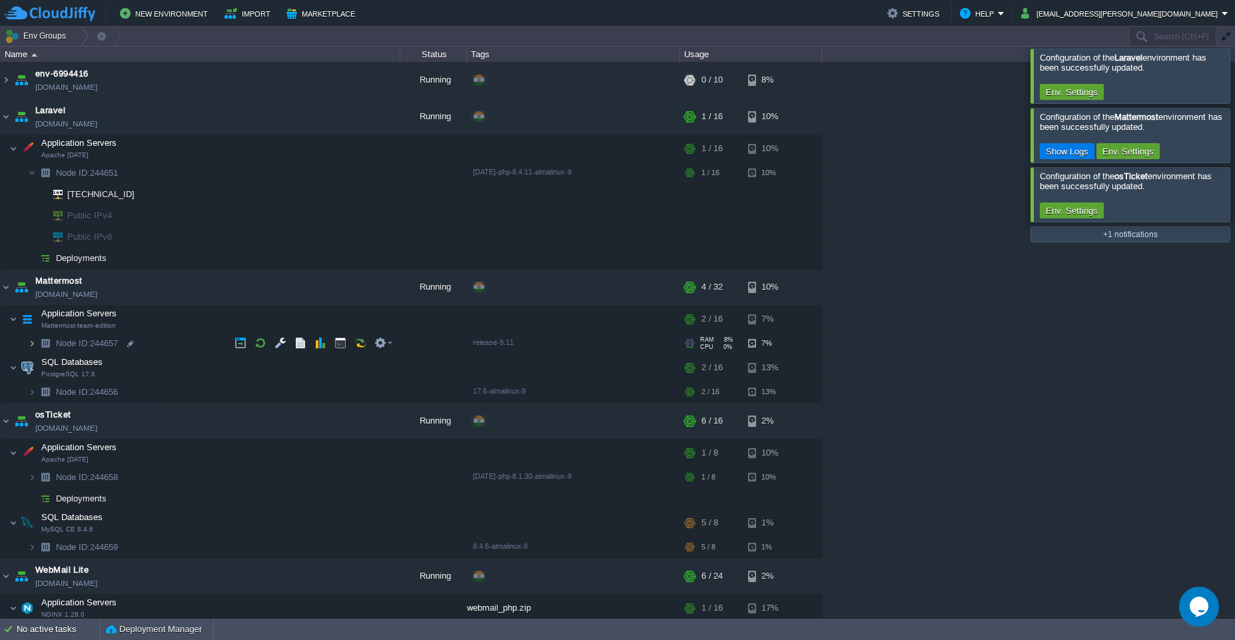
click at [31, 348] on img at bounding box center [32, 343] width 8 height 21
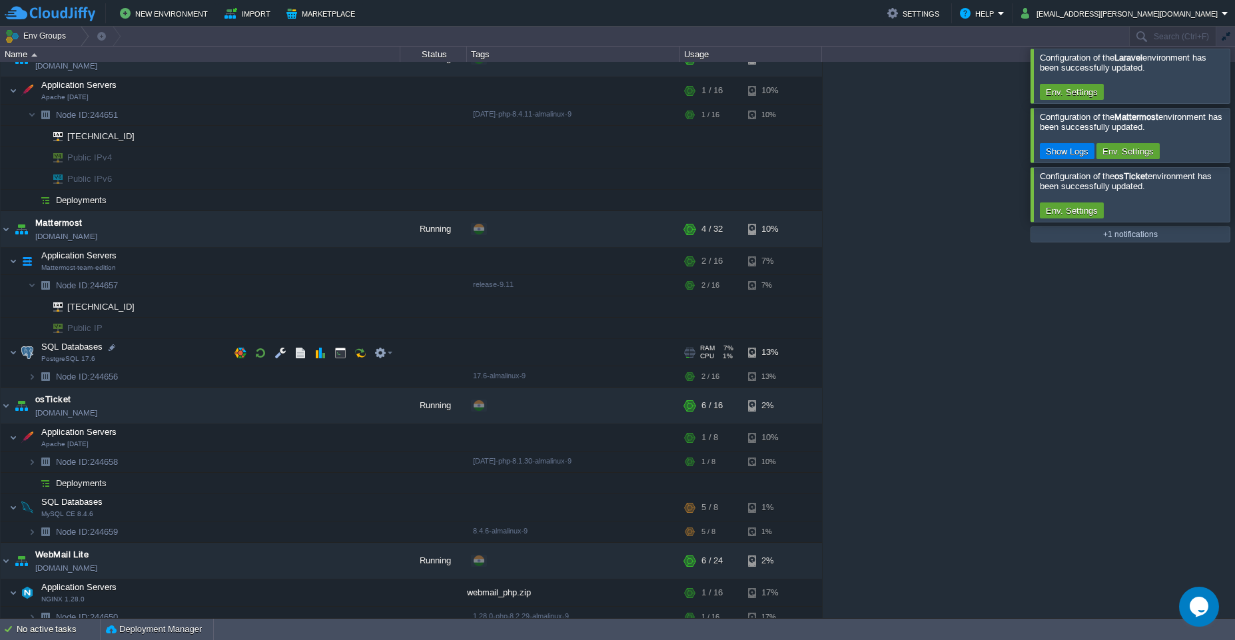
scroll to position [138, 0]
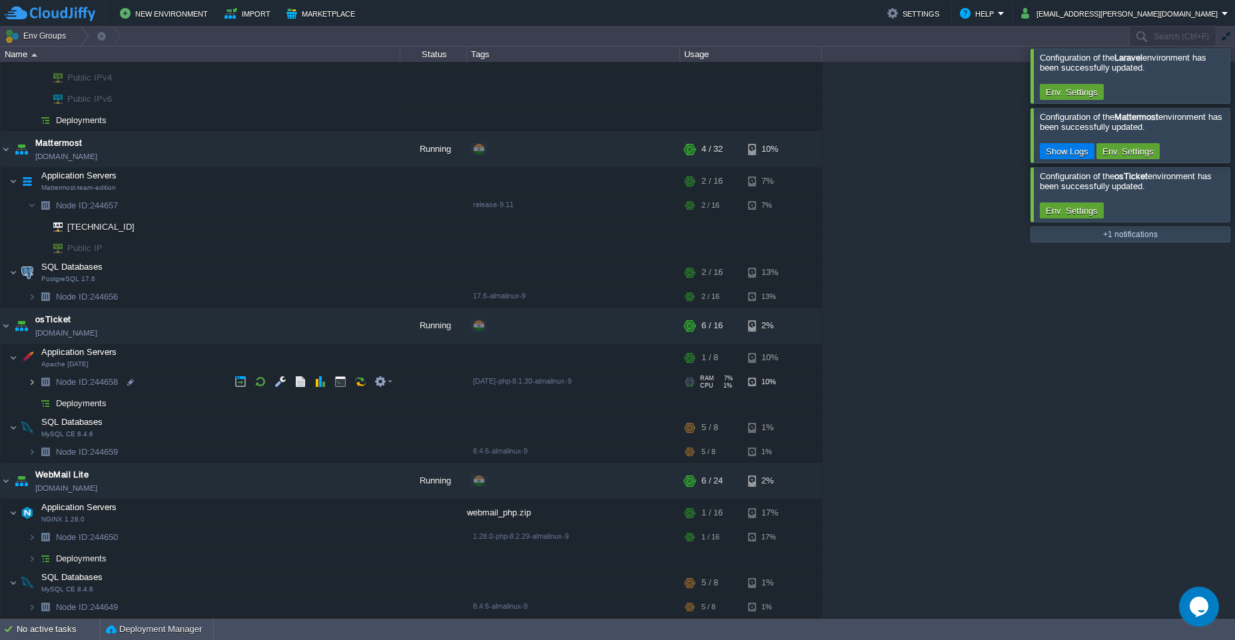
click at [35, 386] on img at bounding box center [32, 382] width 8 height 21
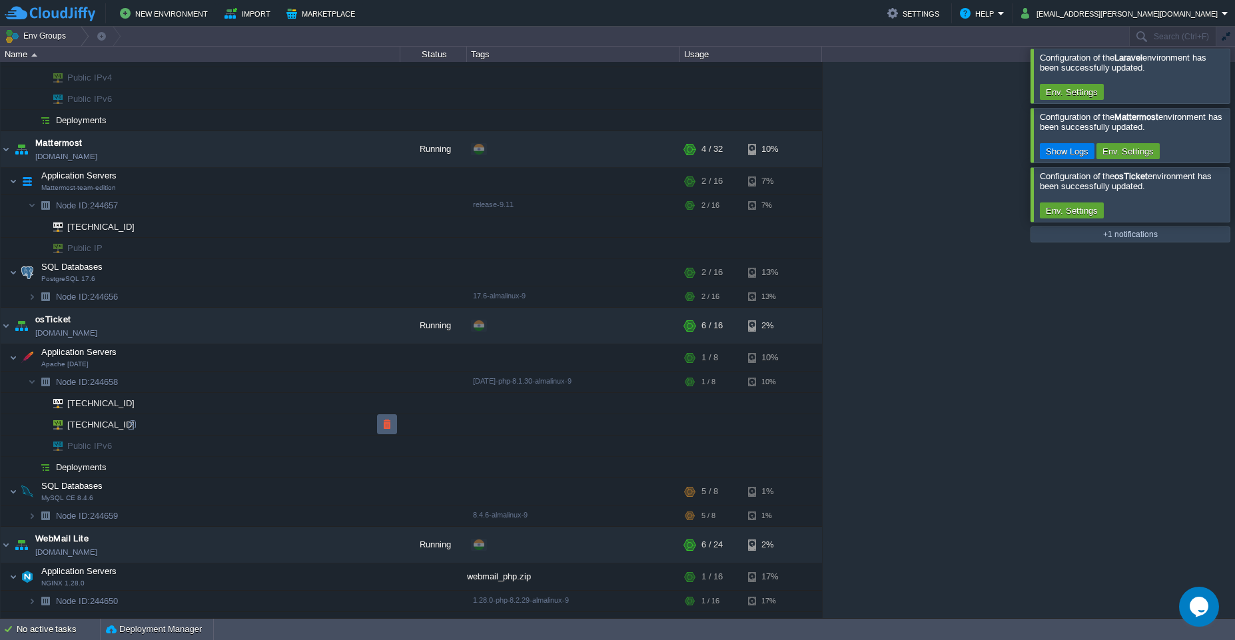
click at [384, 430] on td at bounding box center [387, 424] width 20 height 20
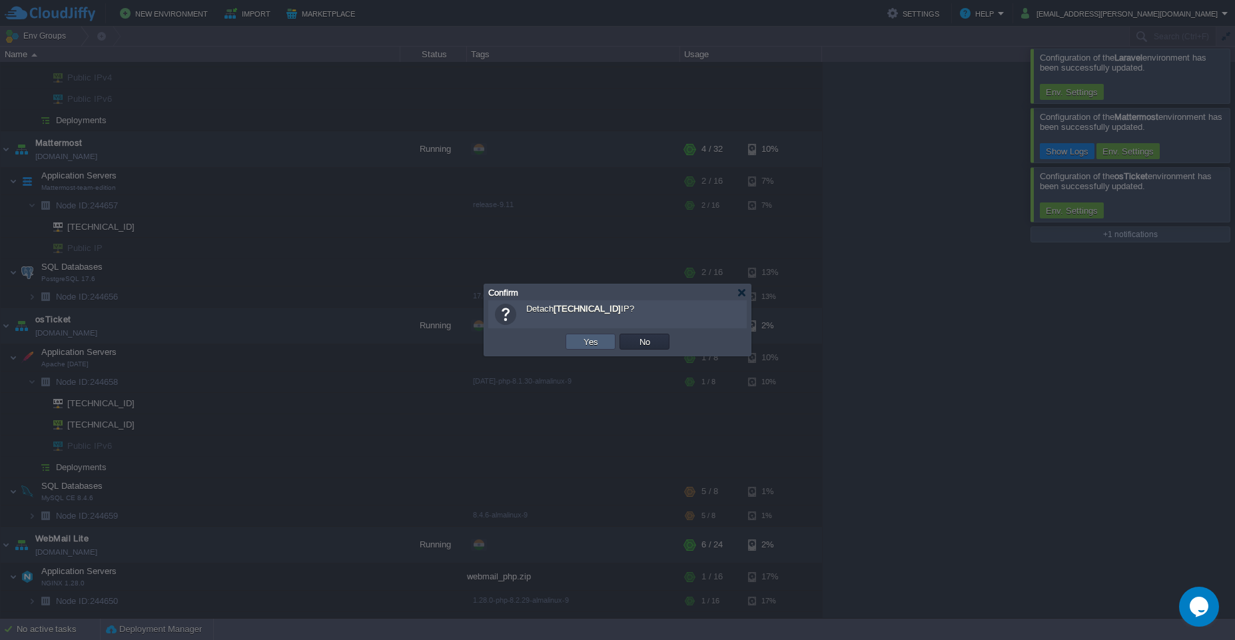
click at [591, 345] on button "Yes" at bounding box center [590, 342] width 23 height 12
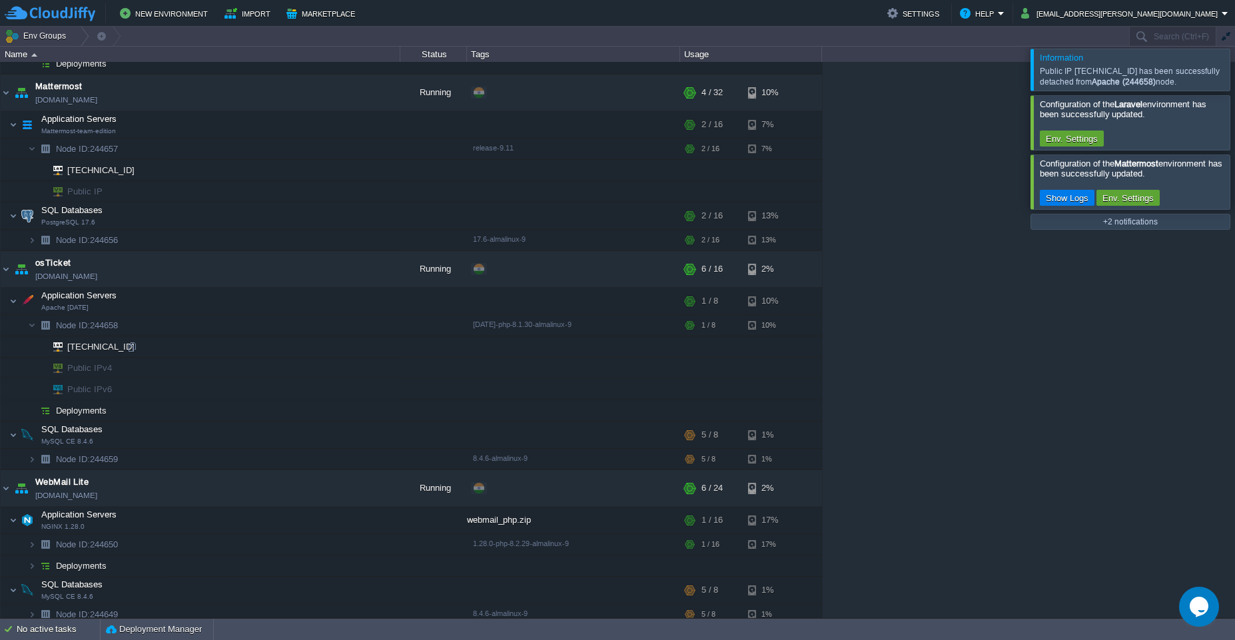
scroll to position [202, 0]
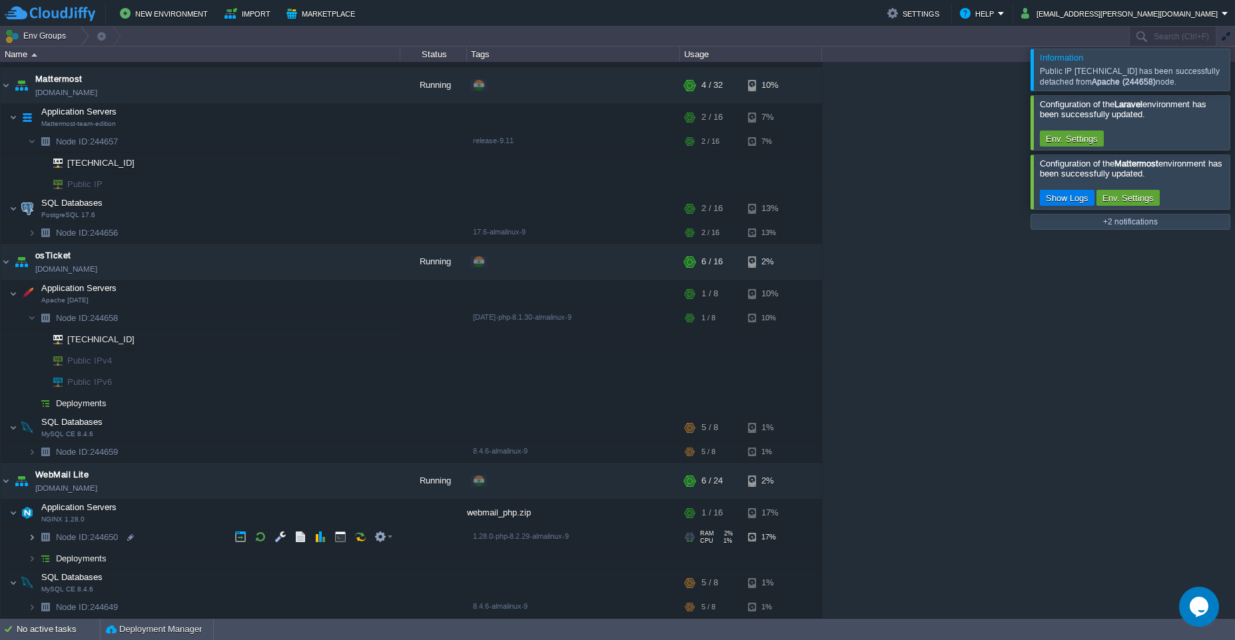
click at [32, 543] on img at bounding box center [32, 537] width 8 height 21
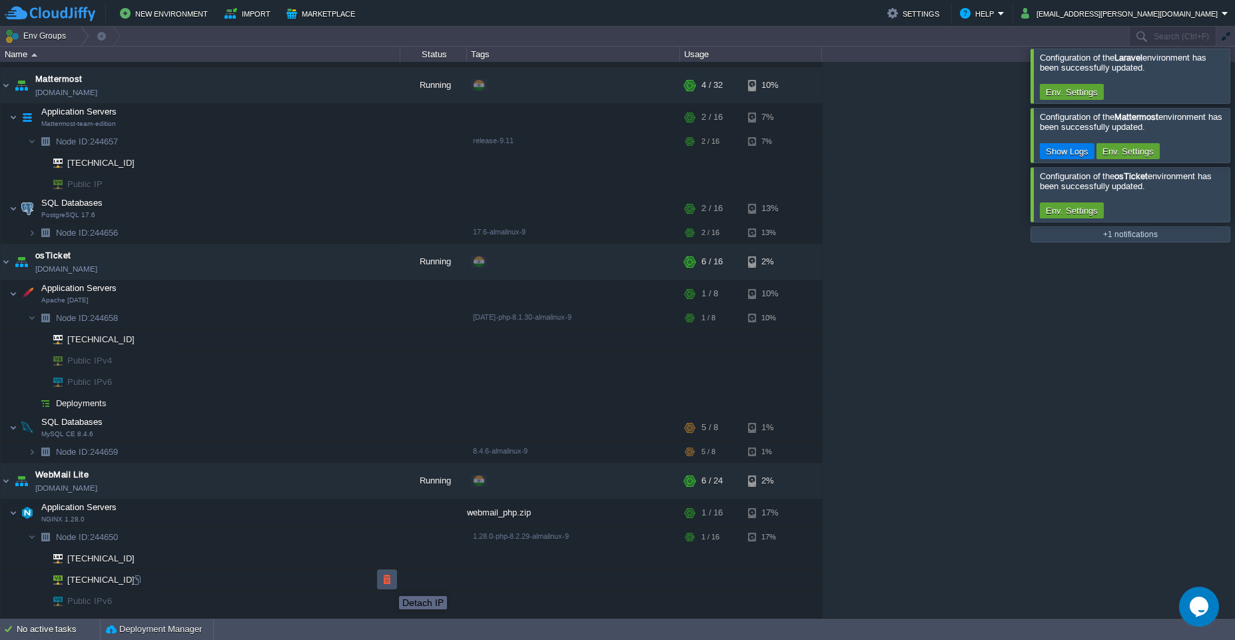
click at [389, 584] on button "button" at bounding box center [387, 579] width 12 height 12
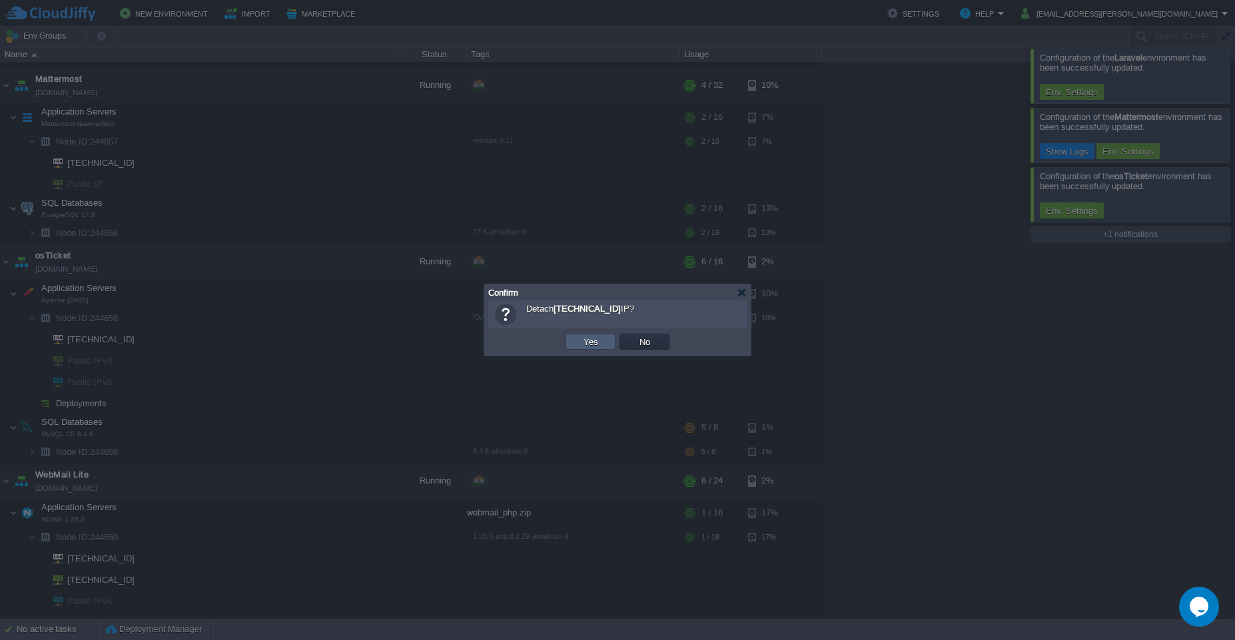
click at [597, 348] on td "Yes" at bounding box center [590, 342] width 50 height 16
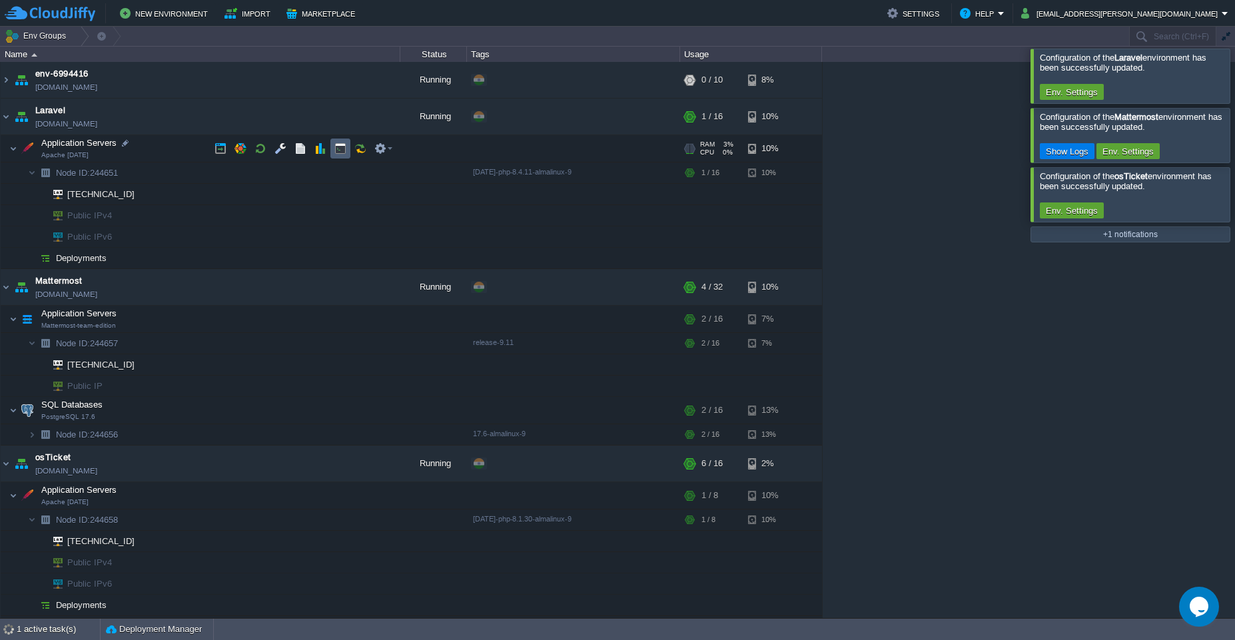
scroll to position [168, 0]
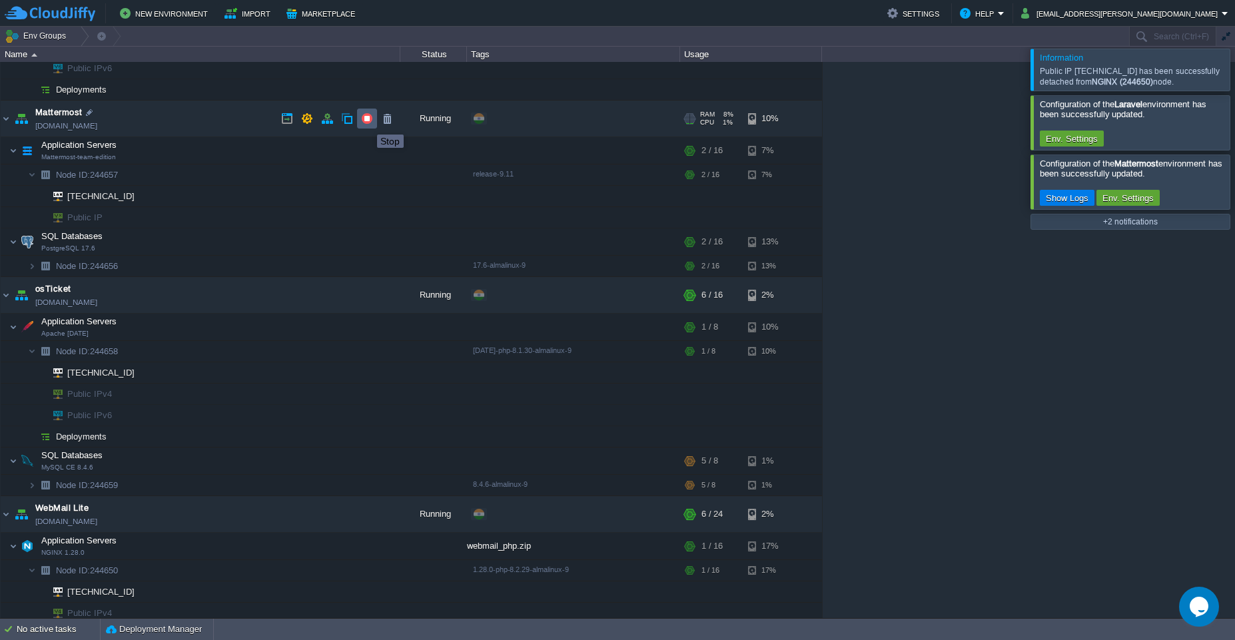
click at [367, 123] on button "button" at bounding box center [367, 119] width 12 height 12
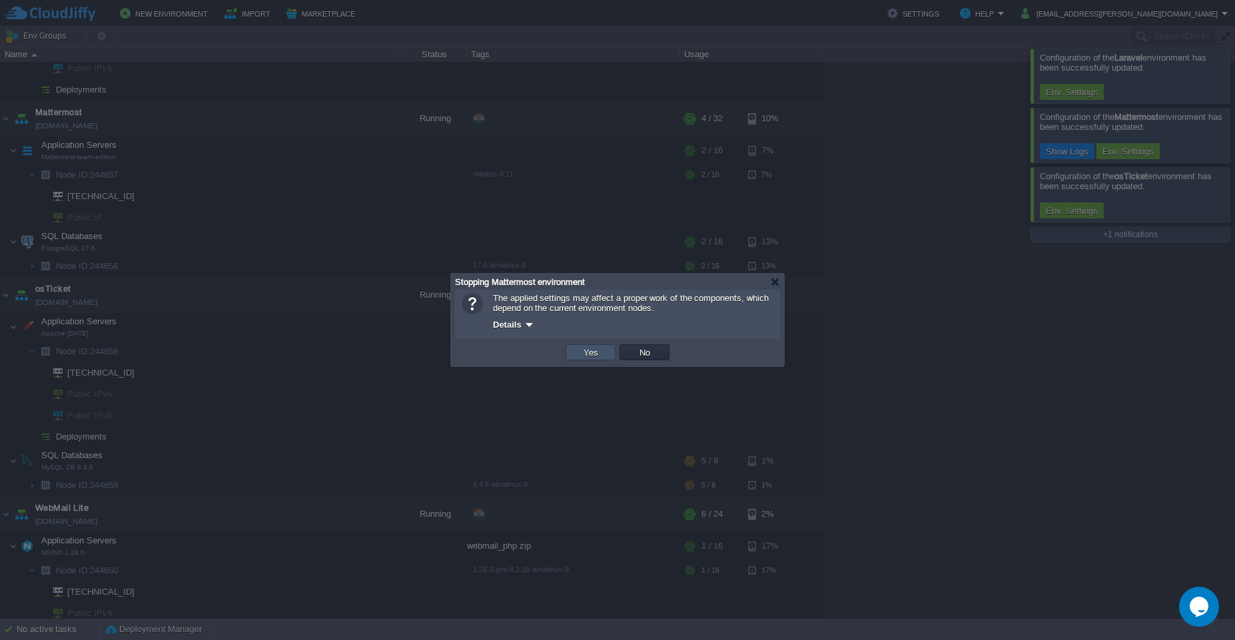
click at [591, 355] on button "Yes" at bounding box center [590, 352] width 23 height 12
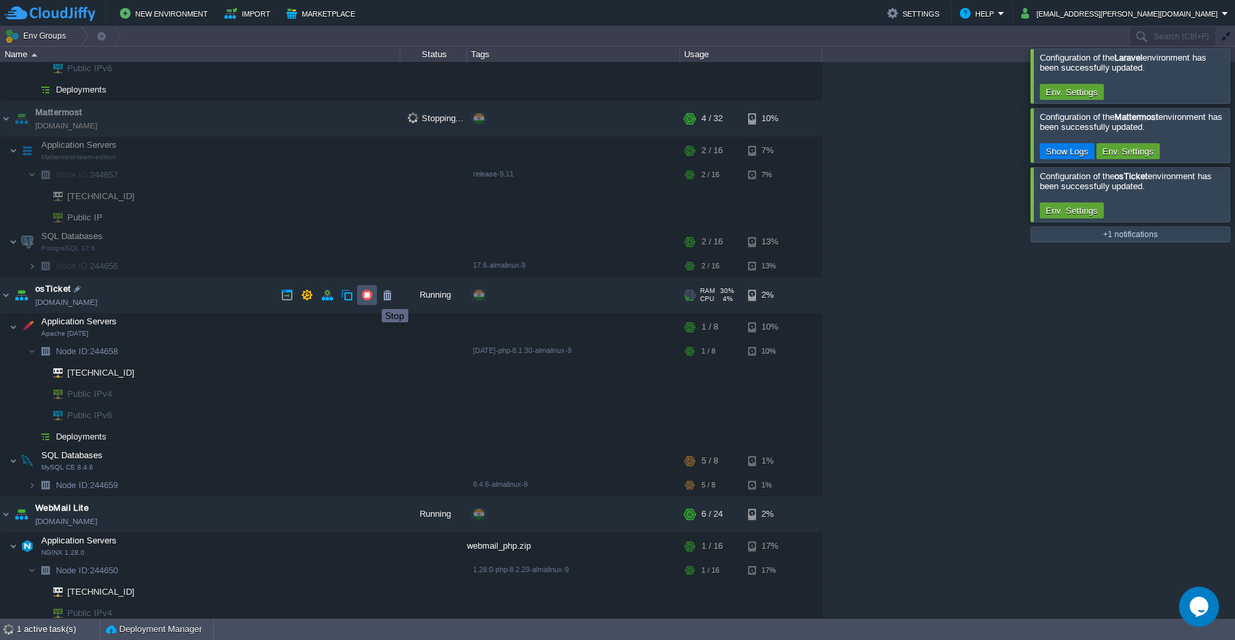
click at [372, 297] on button "button" at bounding box center [367, 295] width 12 height 12
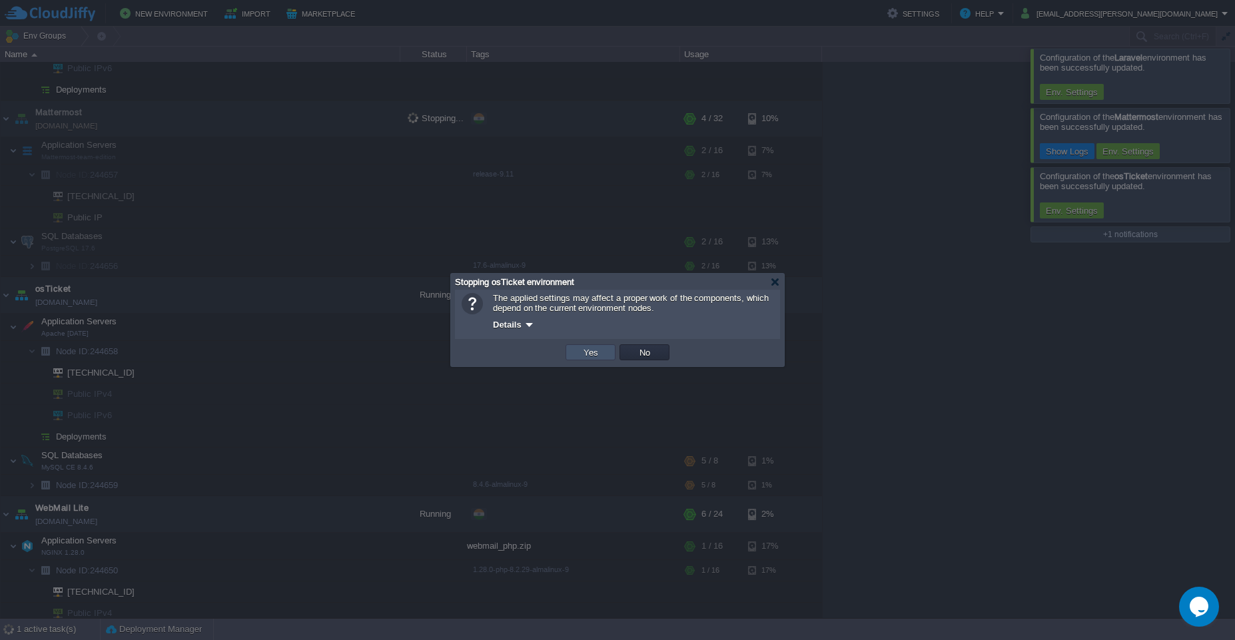
click at [584, 354] on button "Yes" at bounding box center [590, 352] width 23 height 12
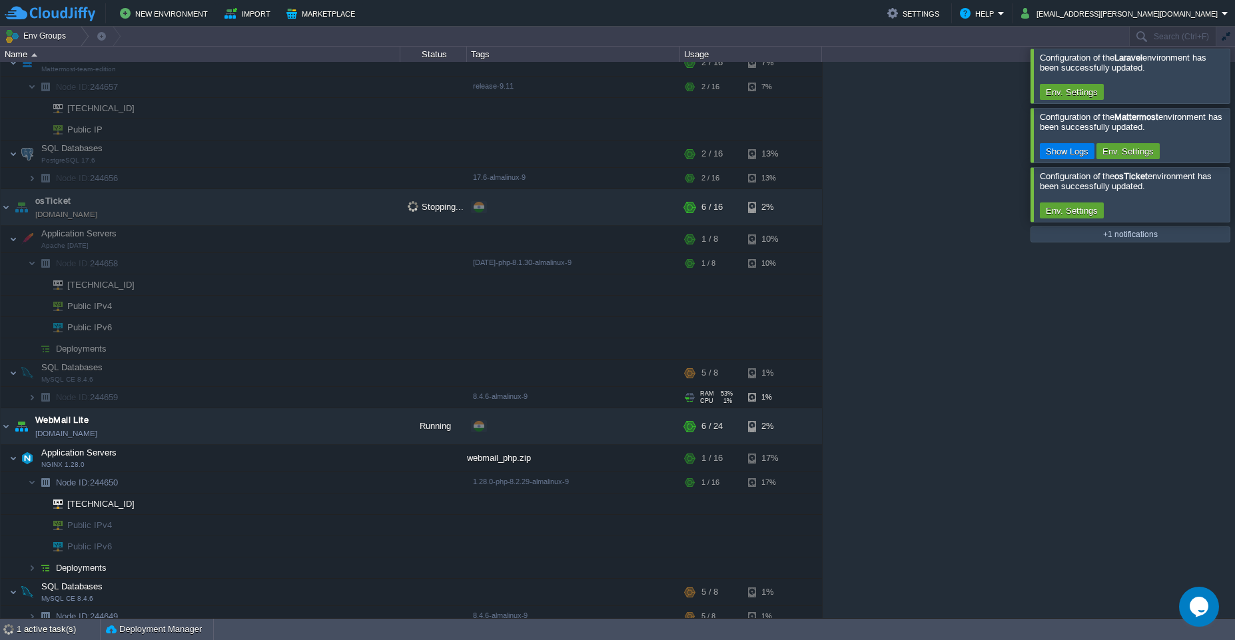
scroll to position [266, 0]
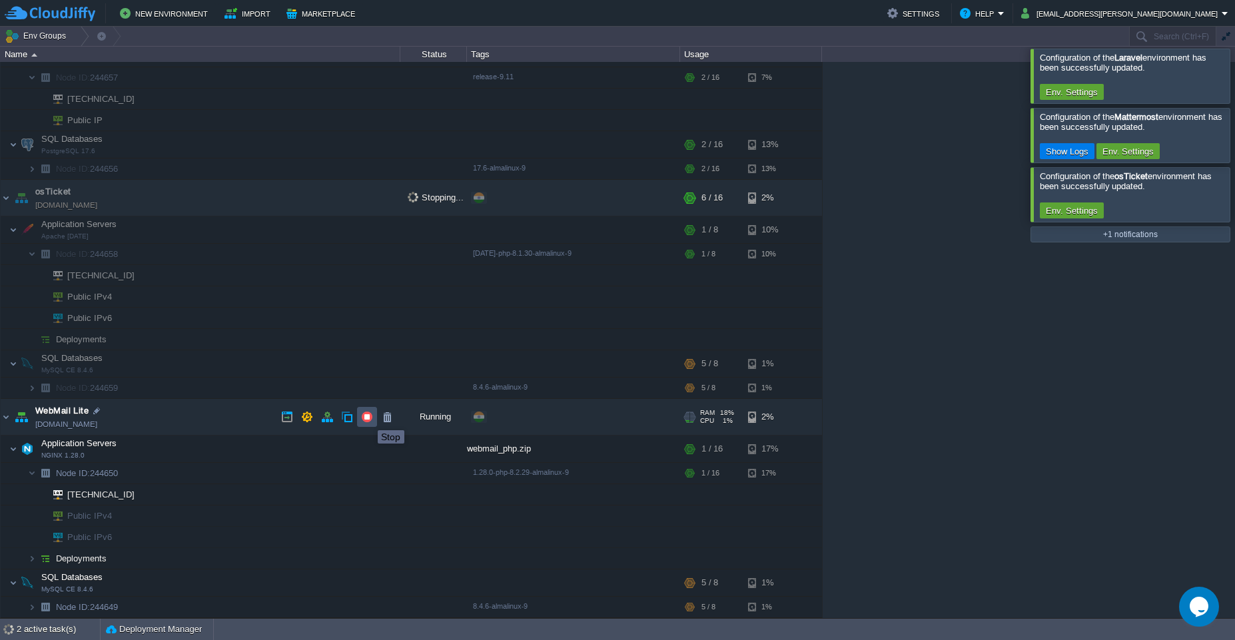
click at [368, 418] on button "button" at bounding box center [367, 417] width 12 height 12
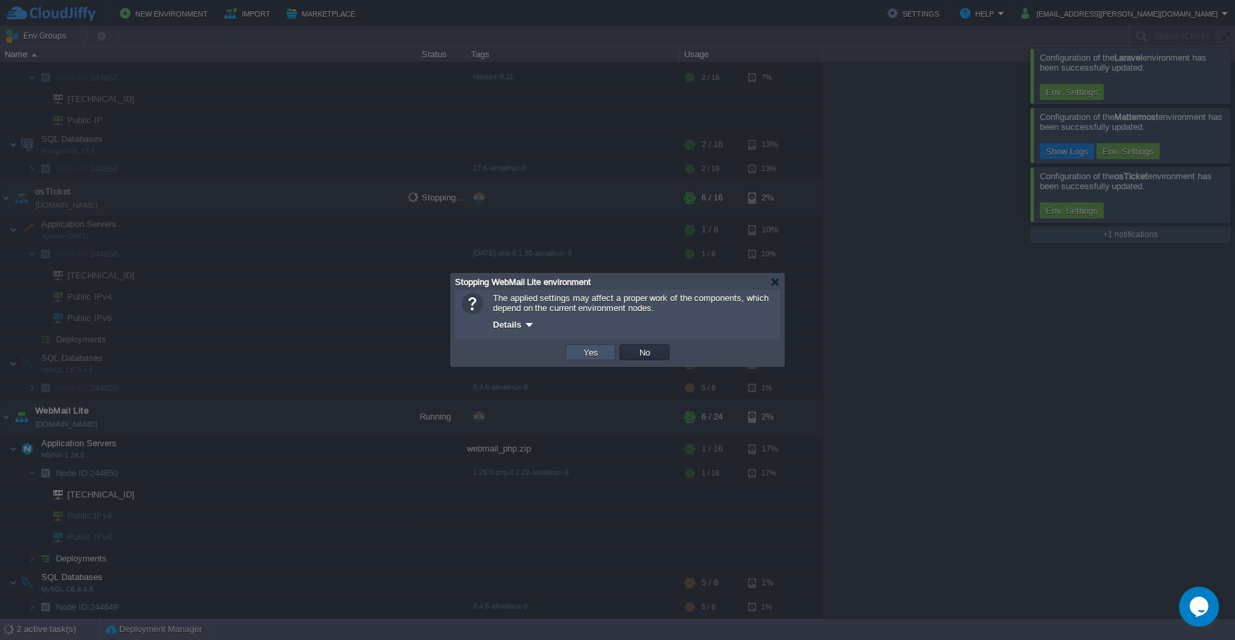
click at [585, 354] on button "Yes" at bounding box center [590, 352] width 23 height 12
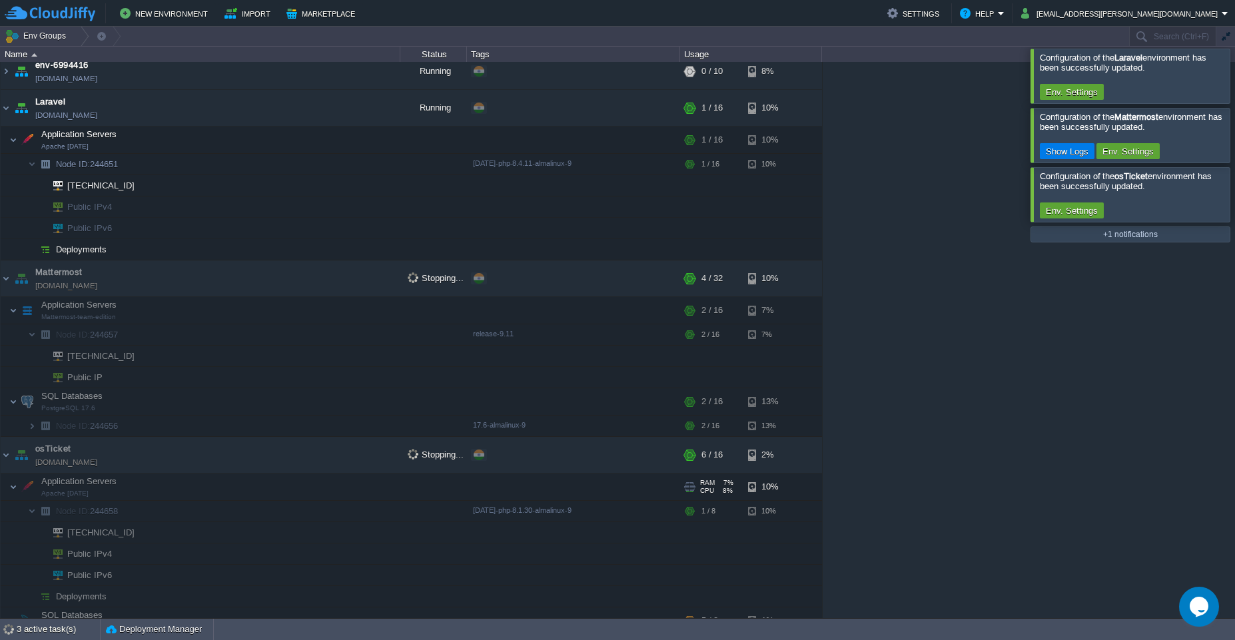
scroll to position [0, 0]
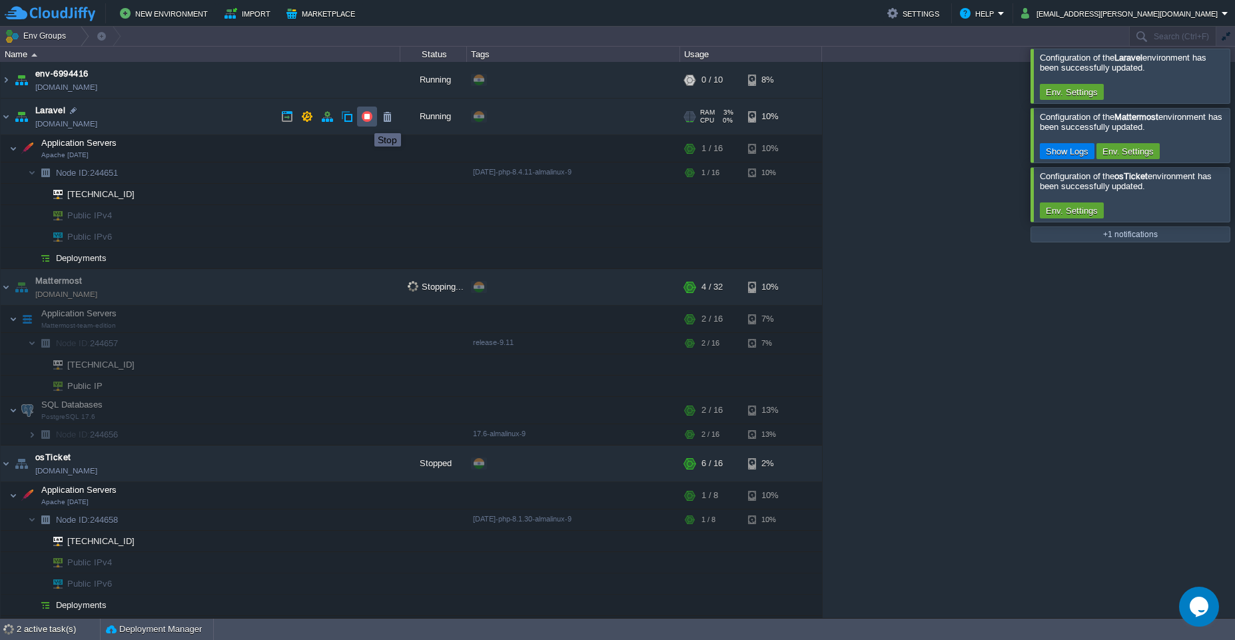
click at [364, 121] on button "button" at bounding box center [367, 117] width 12 height 12
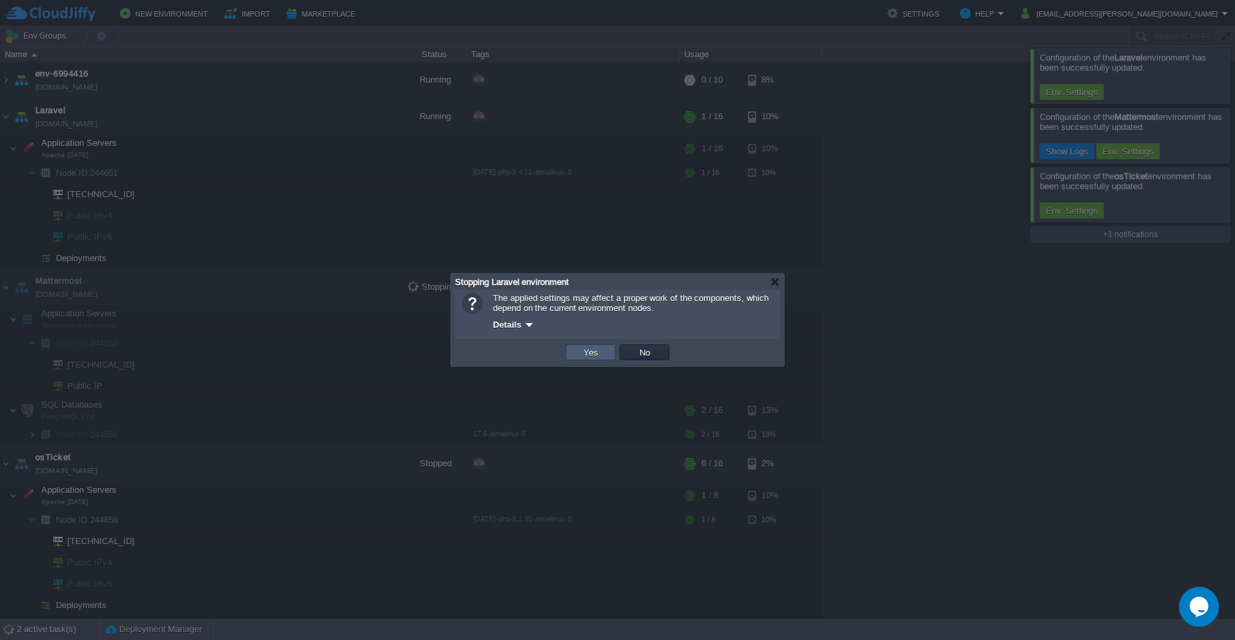
click at [589, 358] on button "Yes" at bounding box center [590, 352] width 23 height 12
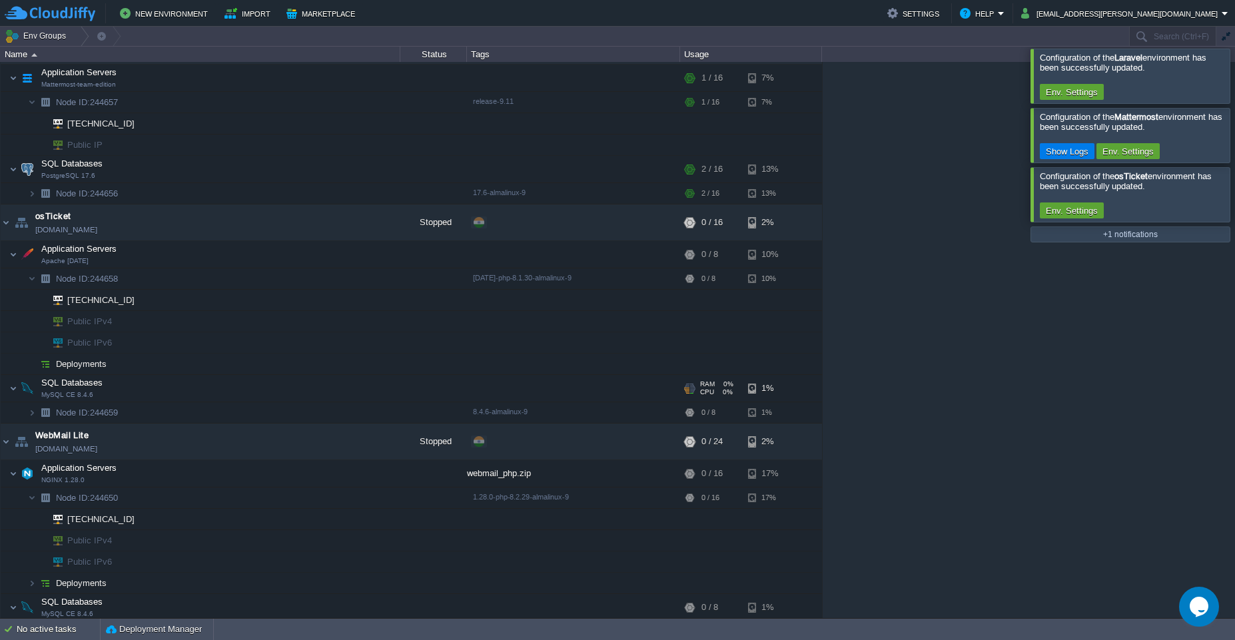
scroll to position [266, 0]
